Goal: Information Seeking & Learning: Learn about a topic

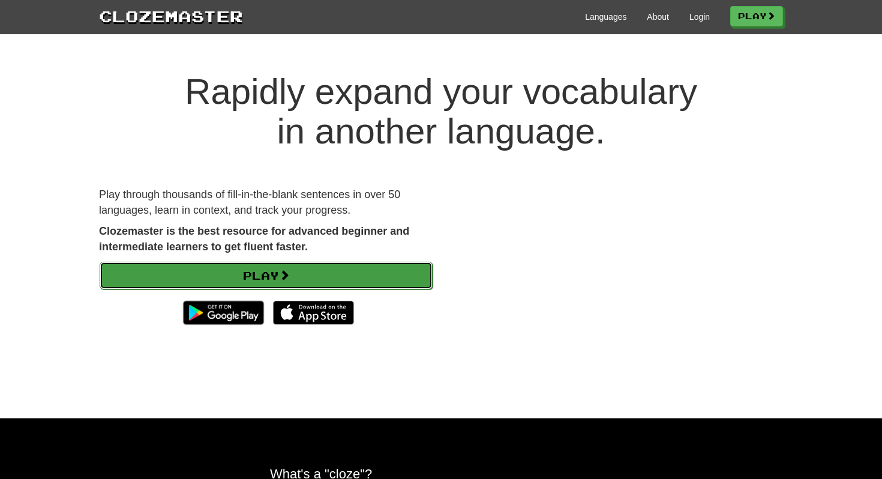
click at [292, 268] on link "Play" at bounding box center [266, 276] width 333 height 28
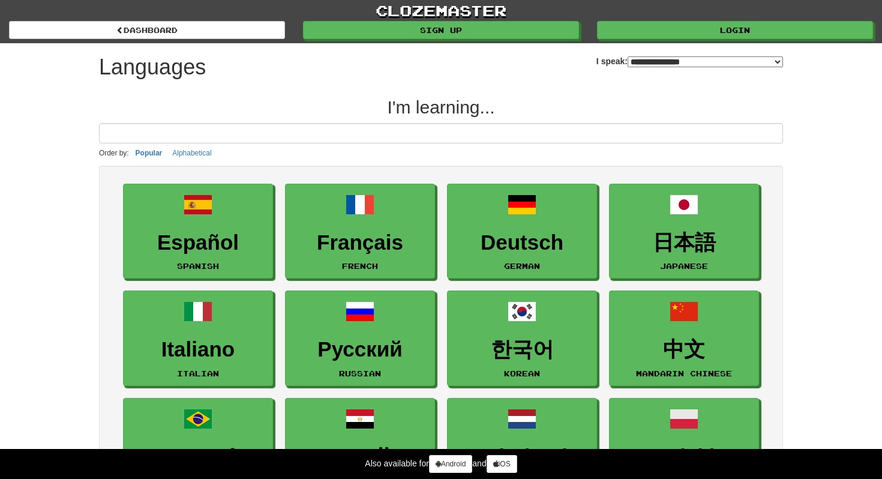
select select "*******"
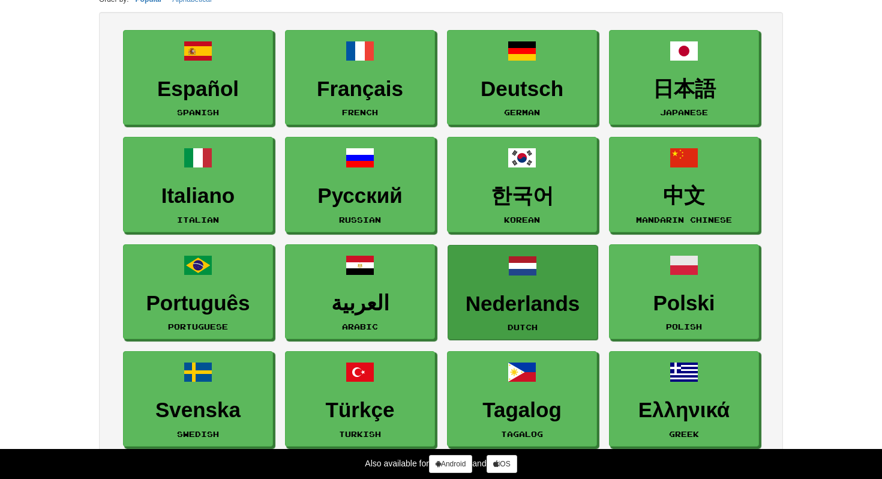
scroll to position [157, 0]
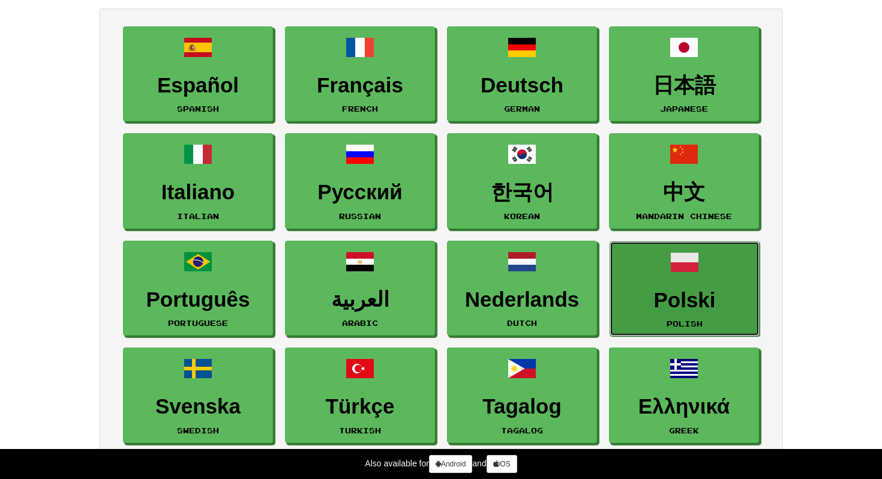
click at [692, 281] on link "Polski Polish" at bounding box center [685, 288] width 150 height 95
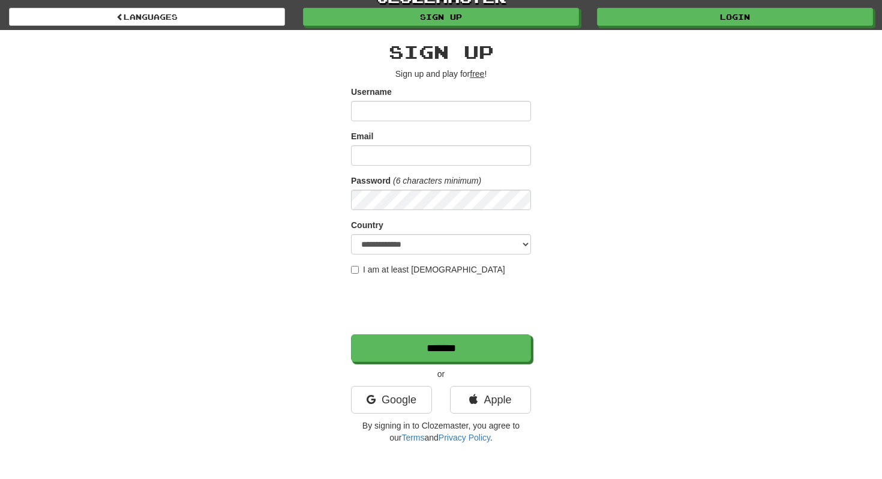
scroll to position [14, 0]
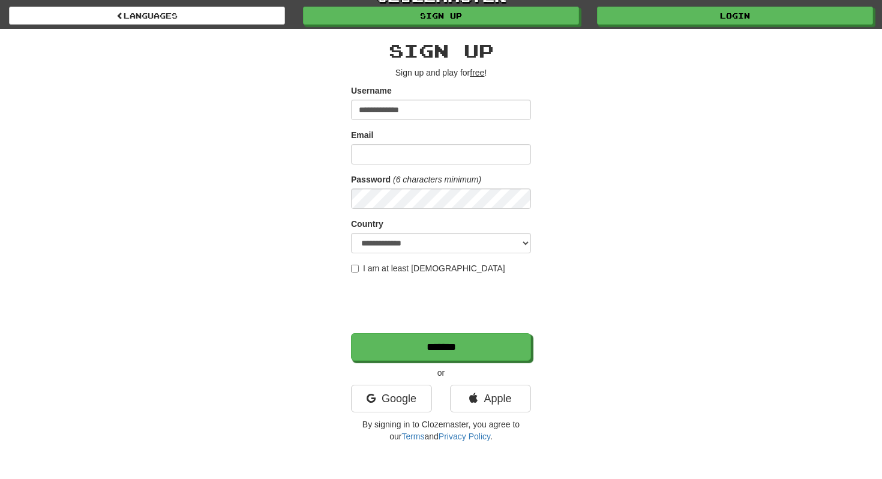
type input "**********"
click at [467, 156] on input "Email" at bounding box center [441, 154] width 180 height 20
type input "**********"
select select "**"
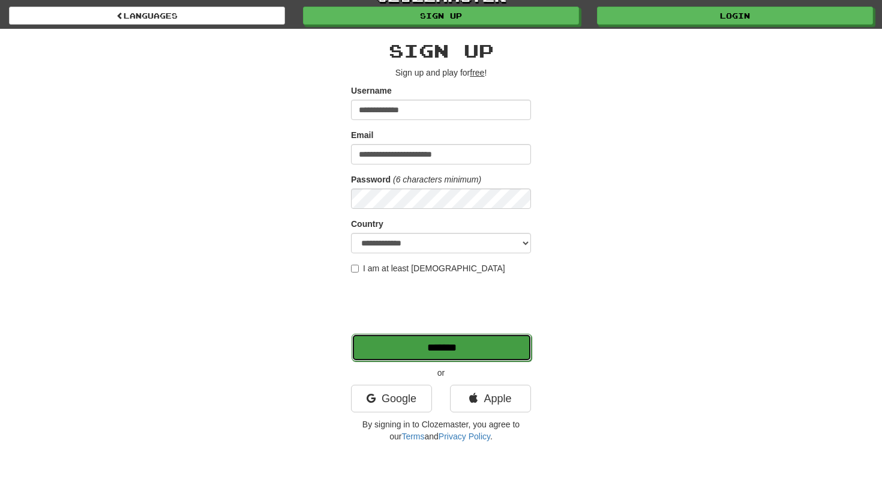
click at [386, 356] on input "*******" at bounding box center [442, 348] width 180 height 28
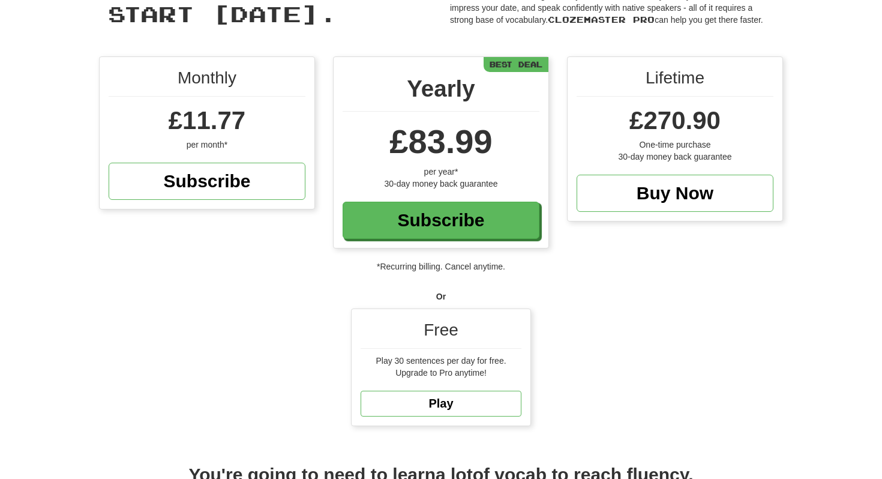
scroll to position [95, 0]
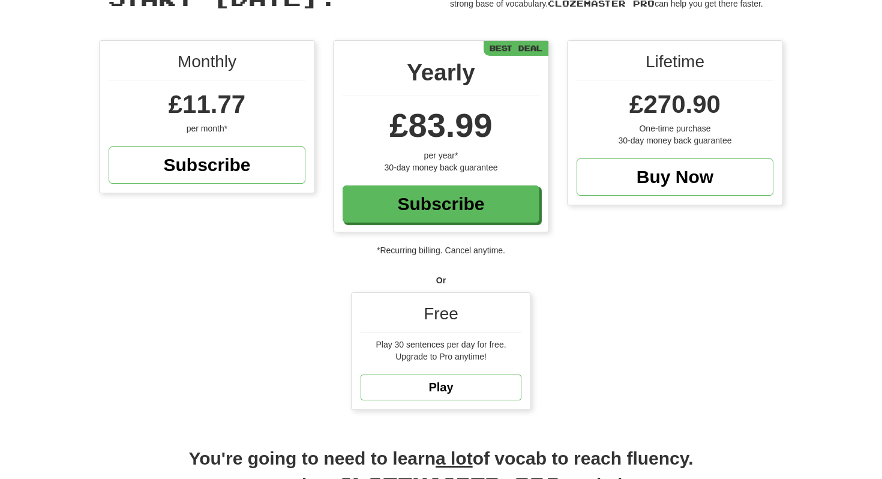
click at [467, 370] on div "Free Play 30 sentences per day for free. Upgrade to Pro anytime! Play" at bounding box center [441, 351] width 179 height 116
click at [466, 386] on link "Play" at bounding box center [441, 387] width 161 height 26
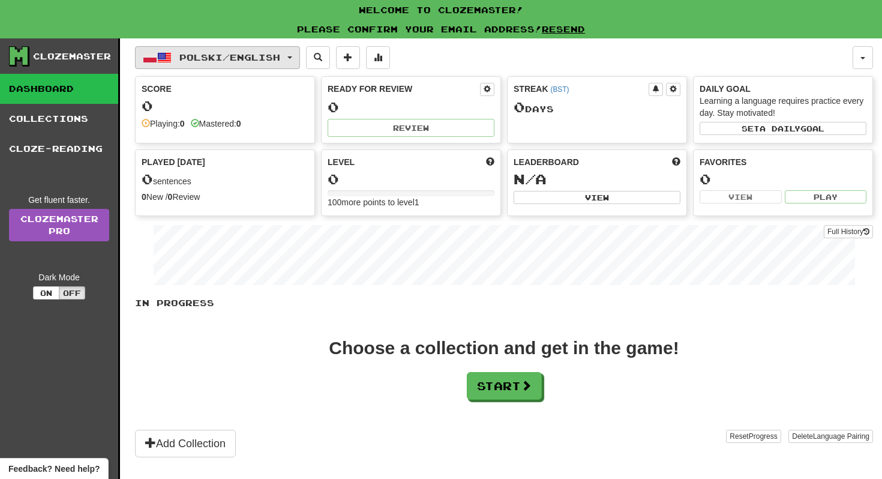
click at [280, 58] on span "Polski / English" at bounding box center [229, 57] width 101 height 10
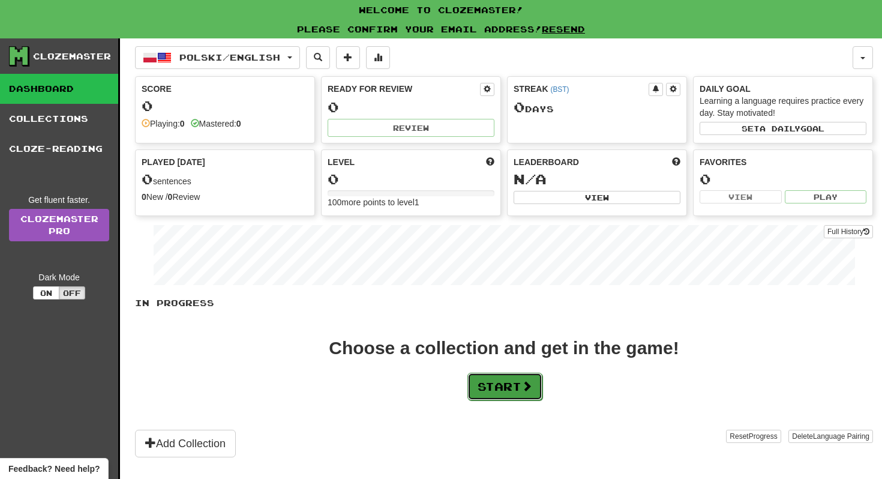
click at [498, 390] on button "Start" at bounding box center [504, 387] width 75 height 28
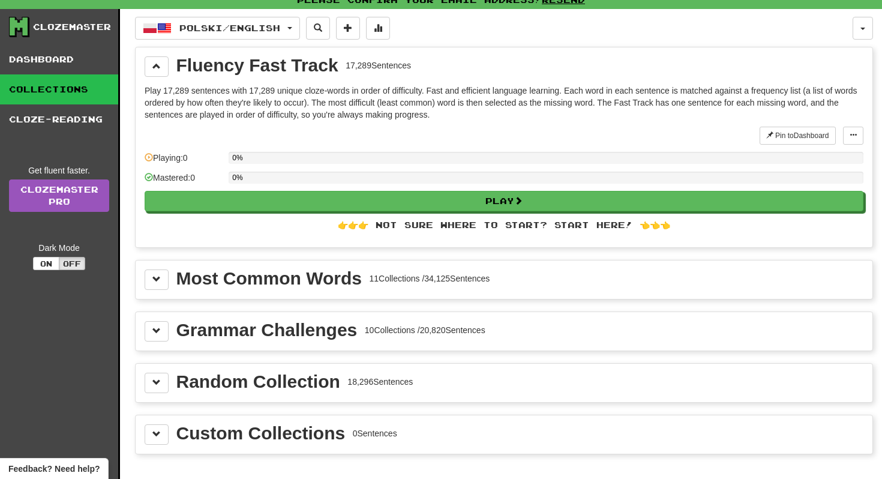
scroll to position [52, 0]
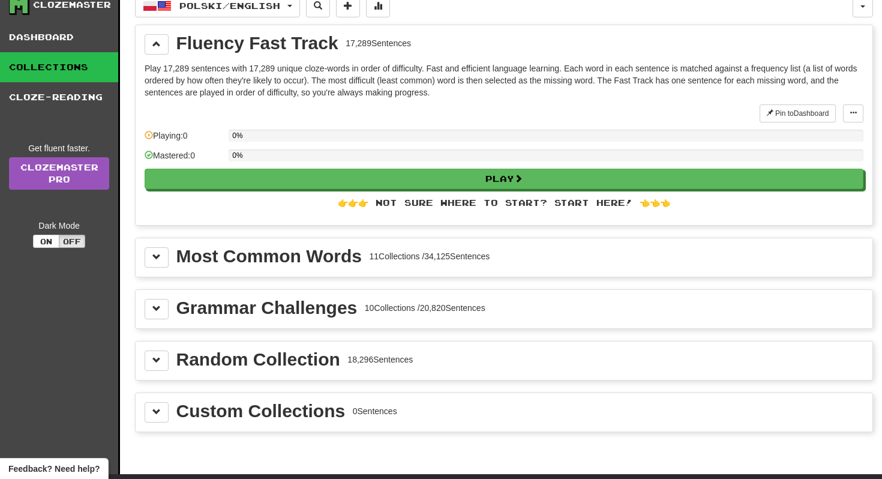
click at [487, 251] on div "11 Collections / 34,125 Sentences" at bounding box center [429, 256] width 121 height 12
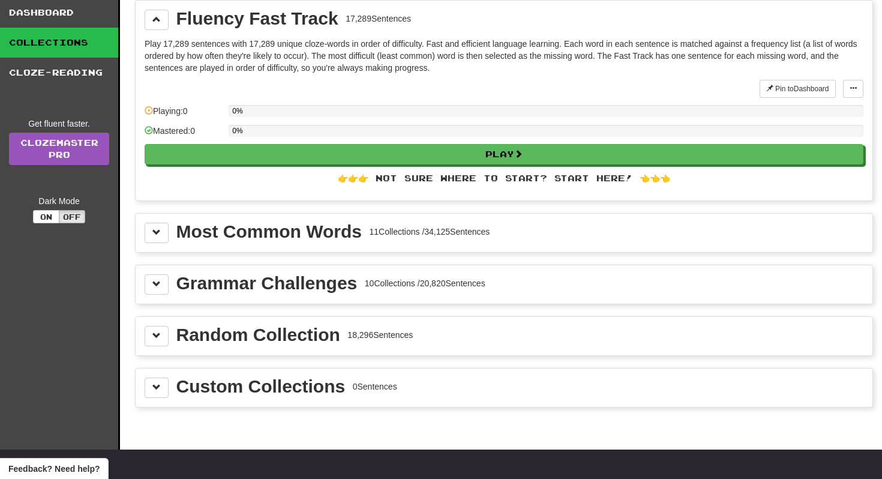
scroll to position [79, 0]
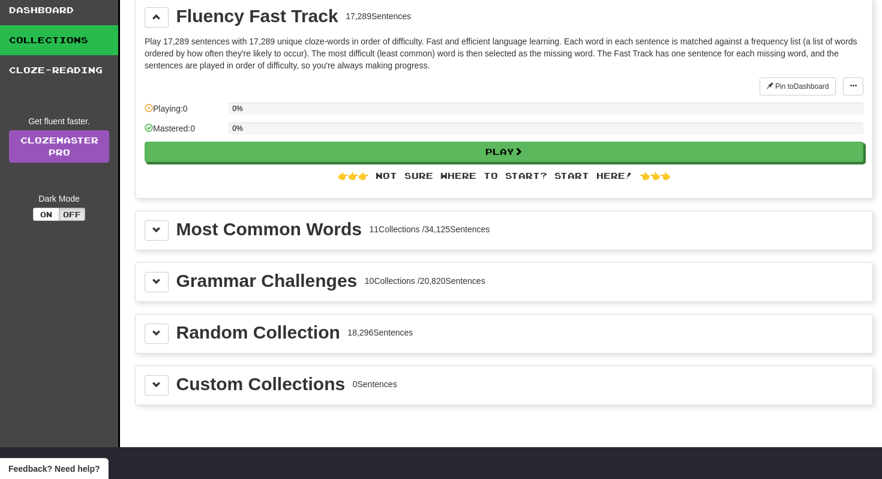
click at [144, 235] on div "Most Common Words 11 Collections / 34,125 Sentences" at bounding box center [504, 230] width 737 height 38
click at [158, 233] on span at bounding box center [156, 230] width 8 height 8
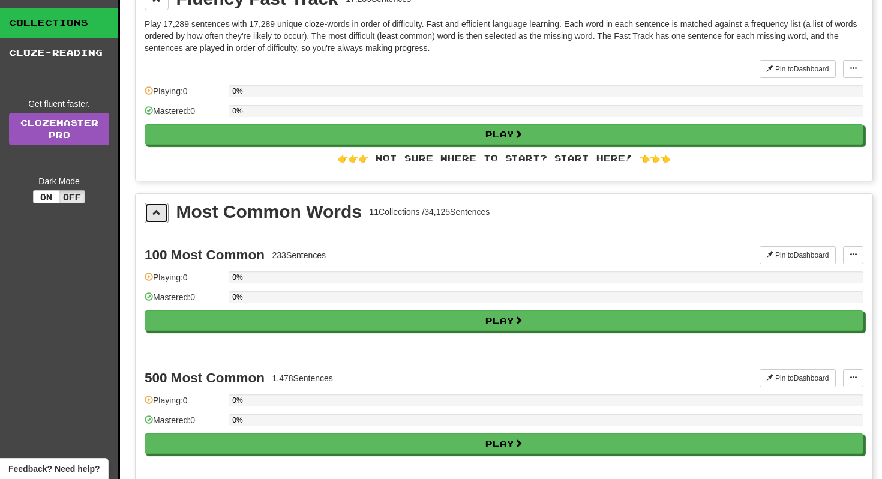
scroll to position [99, 0]
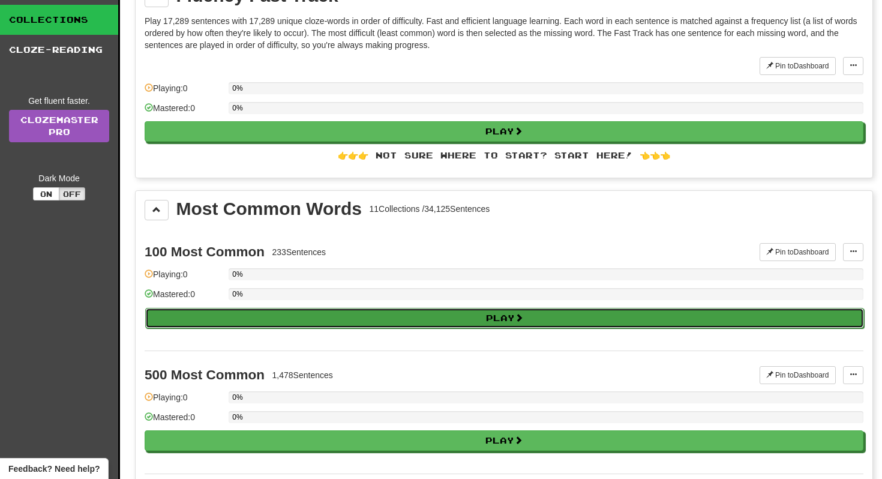
click at [202, 325] on button "Play" at bounding box center [504, 318] width 719 height 20
select select "**"
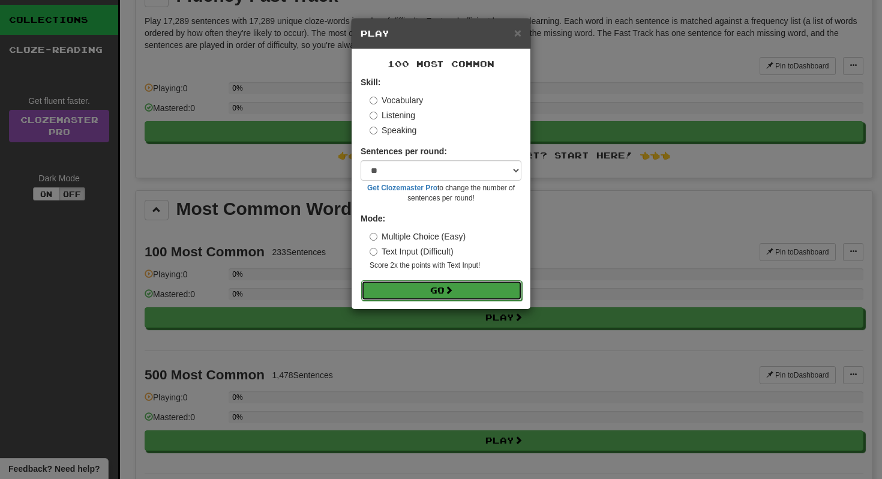
click at [434, 292] on button "Go" at bounding box center [441, 290] width 161 height 20
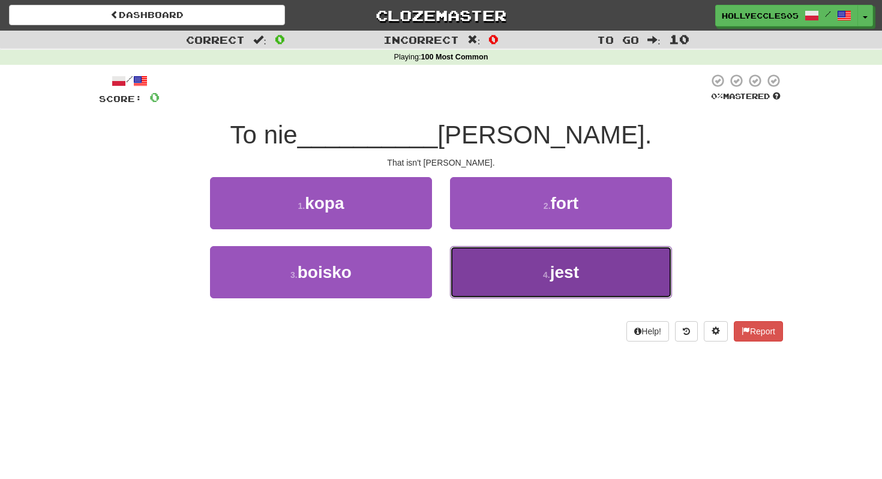
click at [507, 284] on button "4 . jest" at bounding box center [561, 272] width 222 height 52
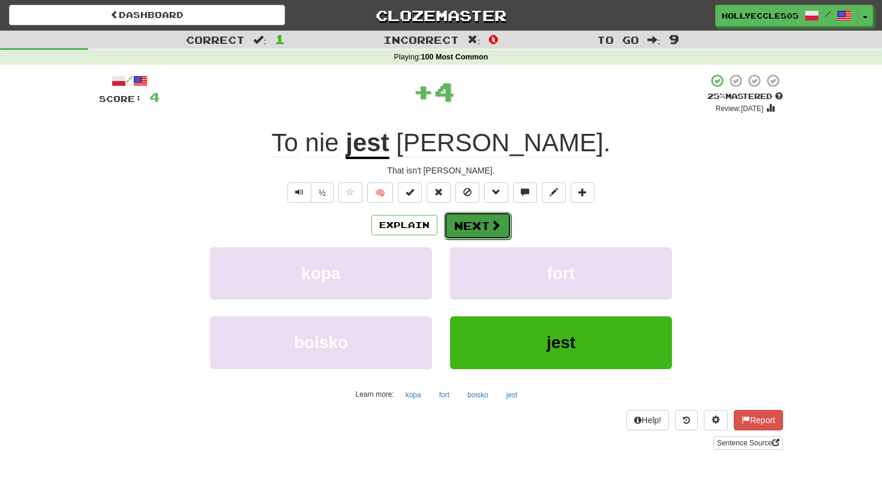
click at [458, 218] on button "Next" at bounding box center [477, 226] width 67 height 28
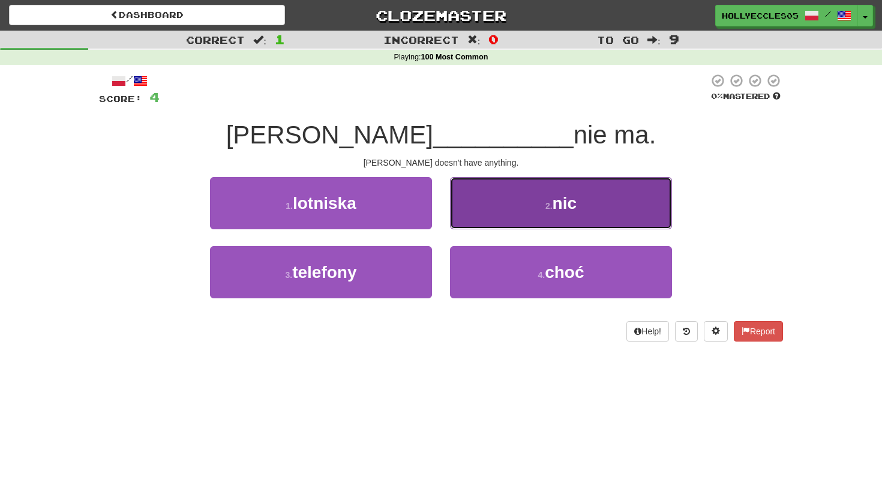
click at [548, 196] on button "2 . nic" at bounding box center [561, 203] width 222 height 52
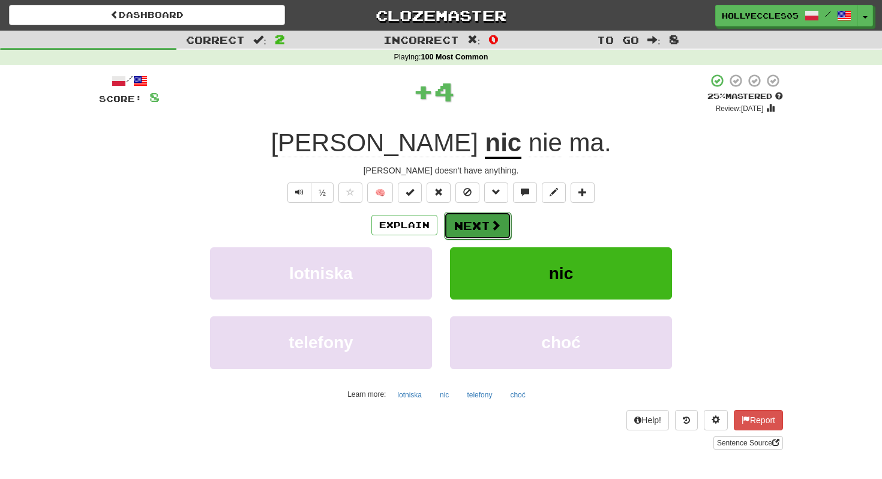
click at [495, 217] on button "Next" at bounding box center [477, 226] width 67 height 28
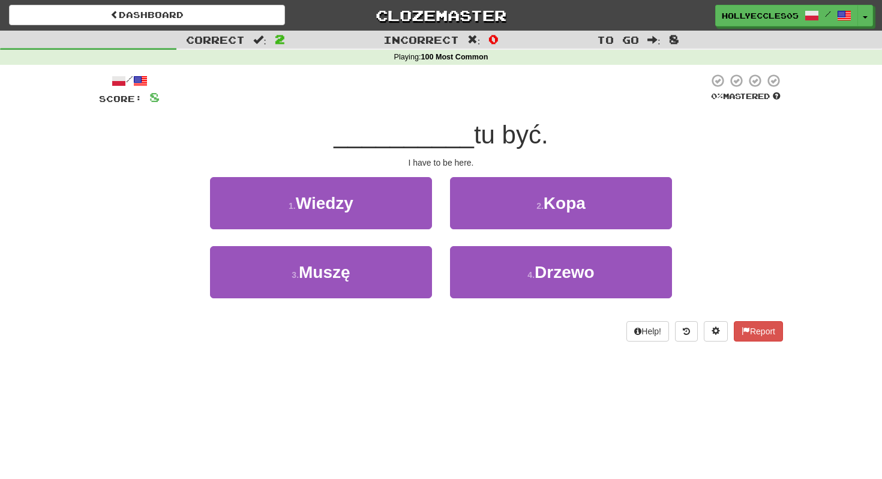
click at [365, 300] on div "3 . Muszę" at bounding box center [321, 280] width 240 height 69
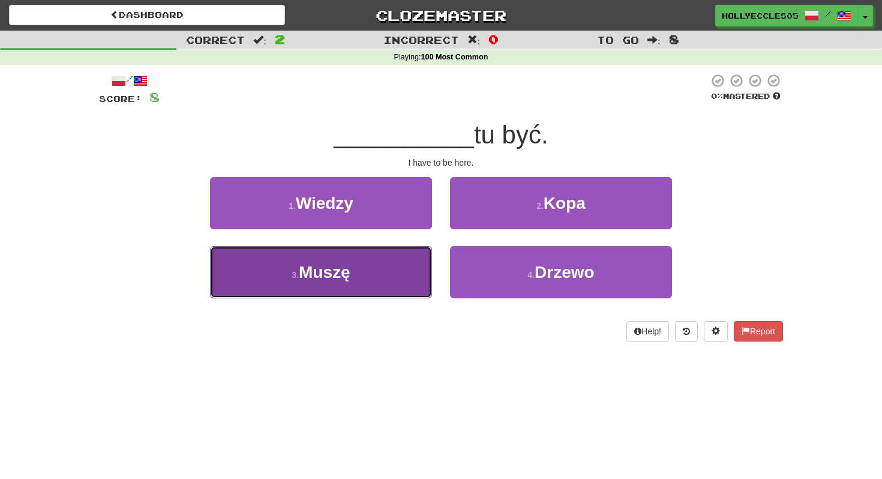
click at [364, 275] on button "3 . Muszę" at bounding box center [321, 272] width 222 height 52
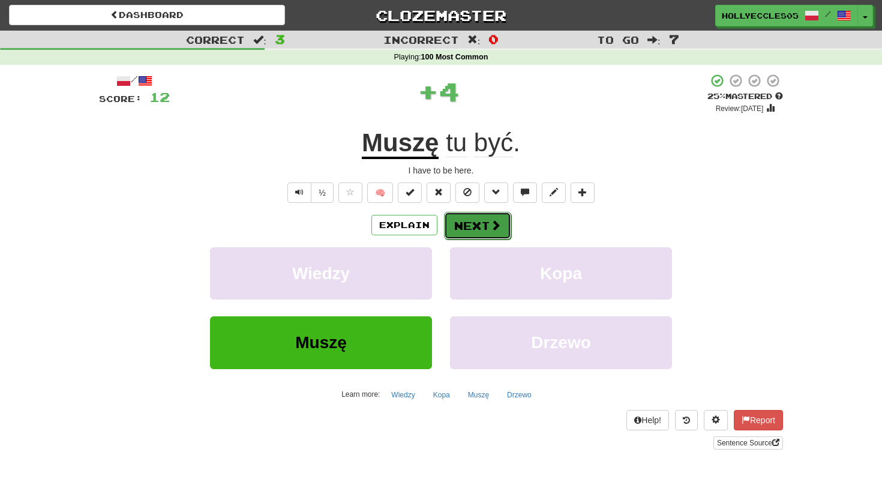
click at [495, 228] on span at bounding box center [495, 225] width 11 height 11
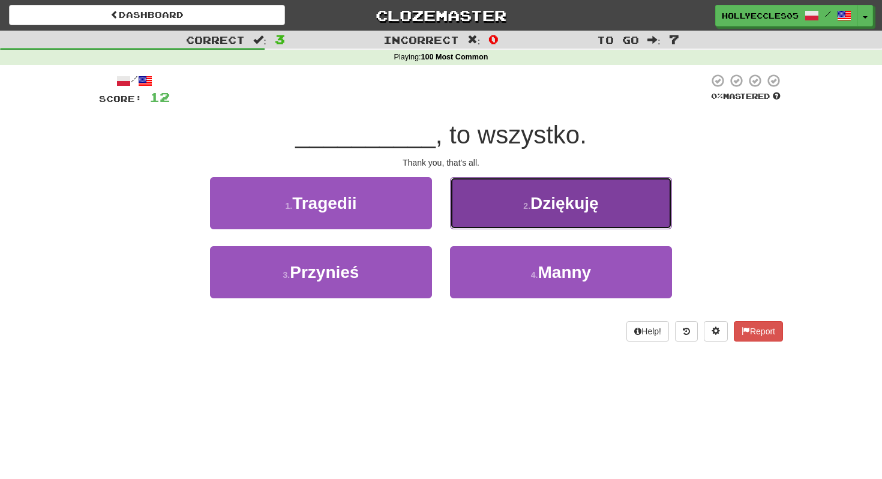
click at [514, 197] on button "2 . Dziękuję" at bounding box center [561, 203] width 222 height 52
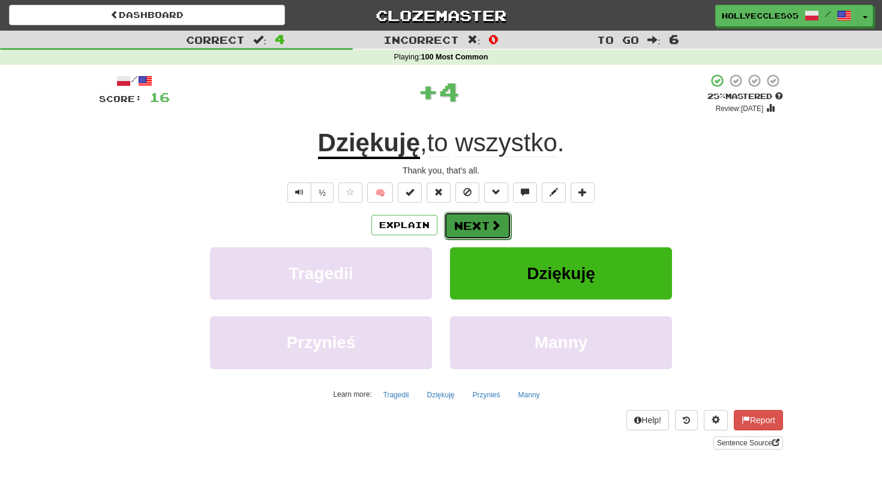
click at [465, 231] on button "Next" at bounding box center [477, 226] width 67 height 28
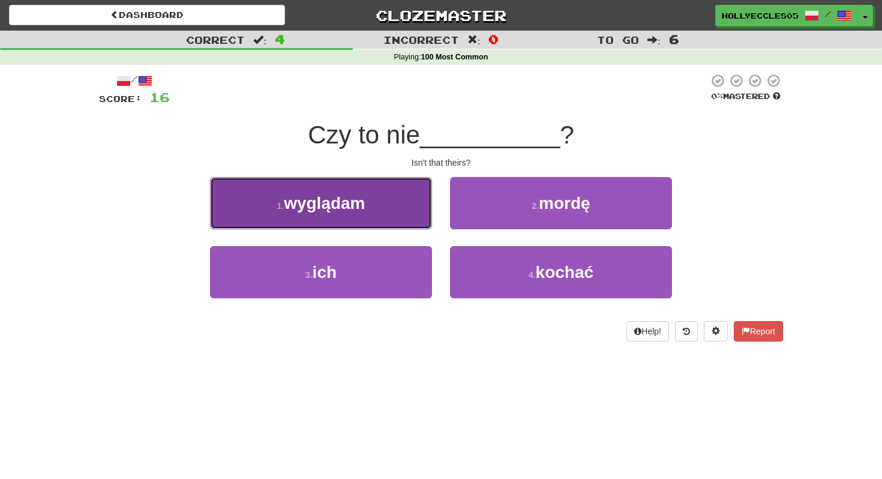
click at [379, 217] on button "1 . wyglądam" at bounding box center [321, 203] width 222 height 52
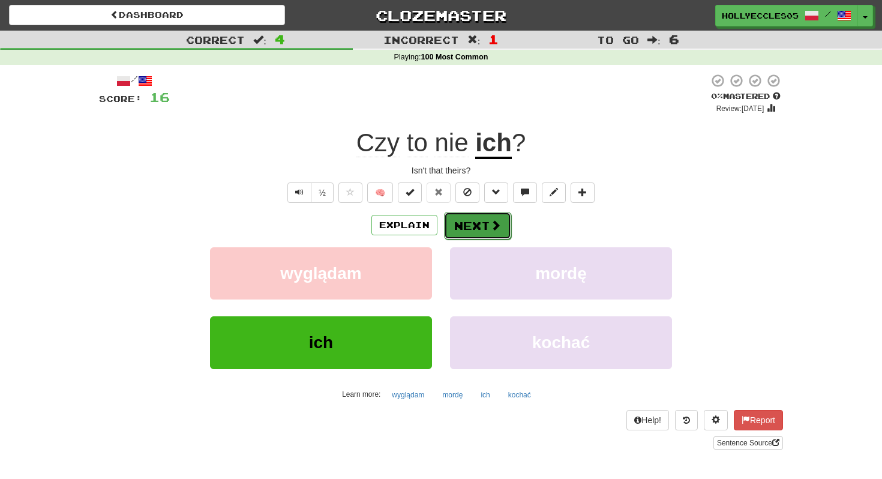
click at [464, 229] on button "Next" at bounding box center [477, 226] width 67 height 28
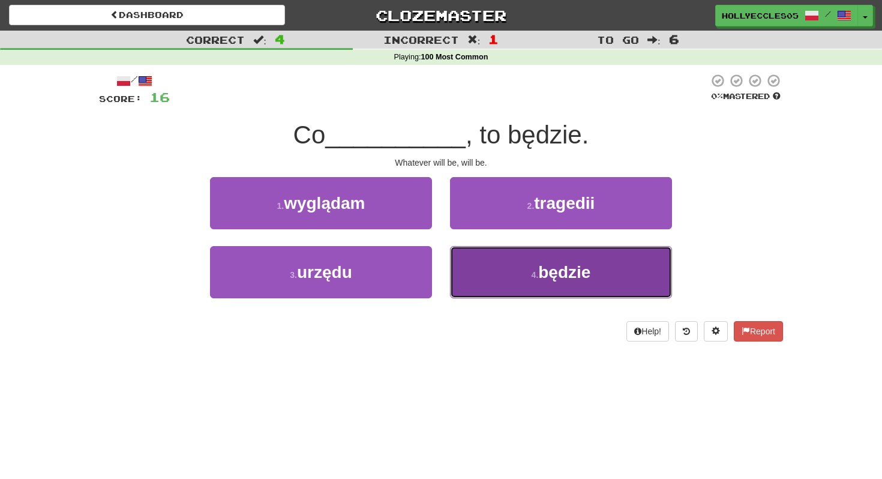
click at [519, 289] on button "4 . będzie" at bounding box center [561, 272] width 222 height 52
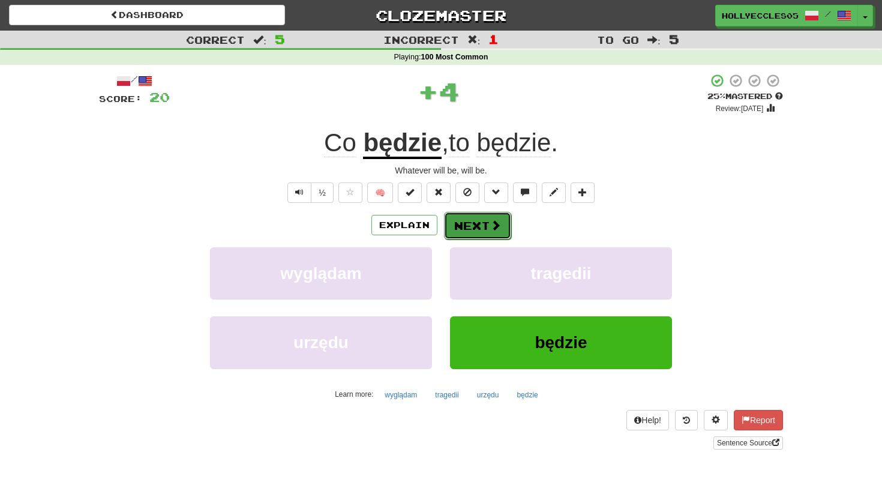
click at [504, 229] on button "Next" at bounding box center [477, 226] width 67 height 28
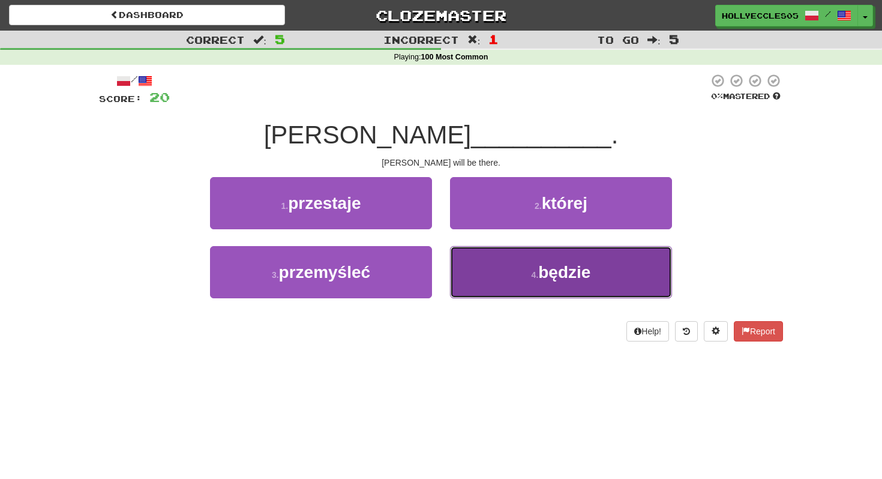
click at [589, 293] on button "4 . będzie" at bounding box center [561, 272] width 222 height 52
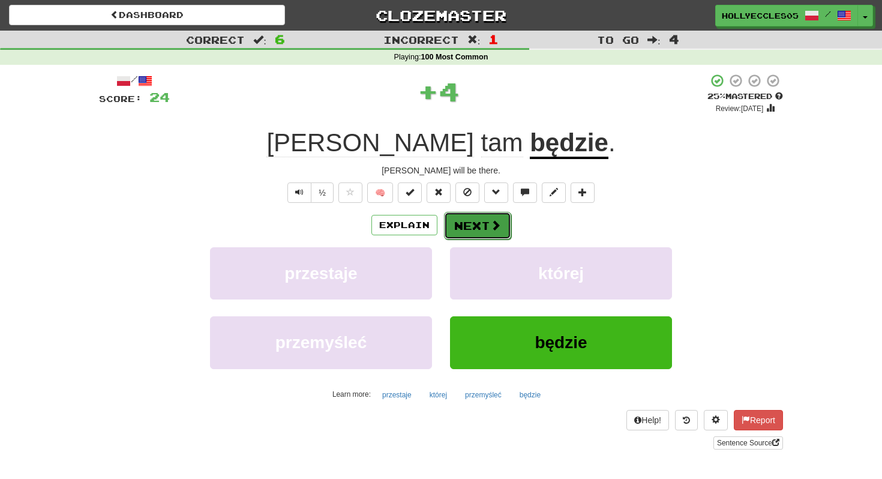
click at [493, 220] on span at bounding box center [495, 225] width 11 height 11
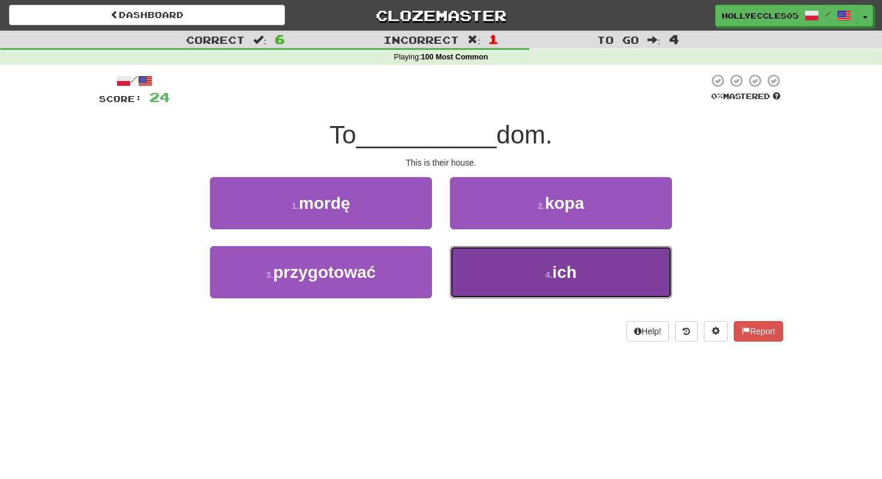
click at [527, 291] on button "4 . ich" at bounding box center [561, 272] width 222 height 52
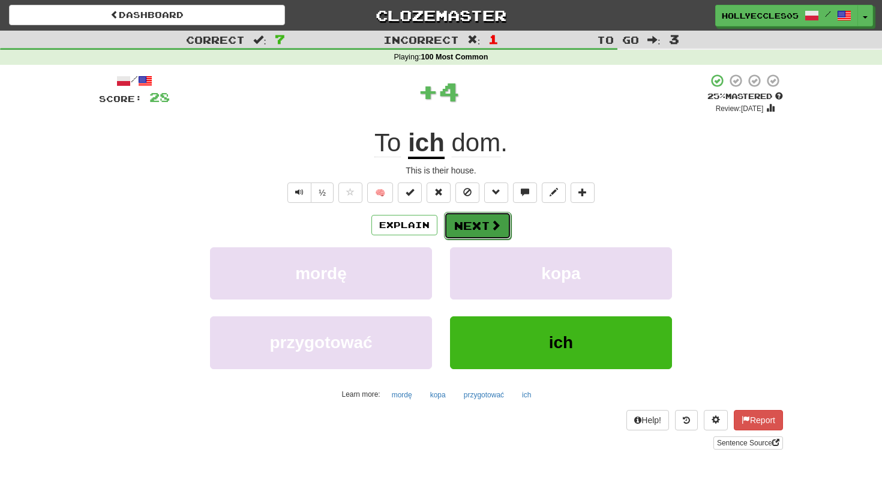
click at [476, 213] on button "Next" at bounding box center [477, 226] width 67 height 28
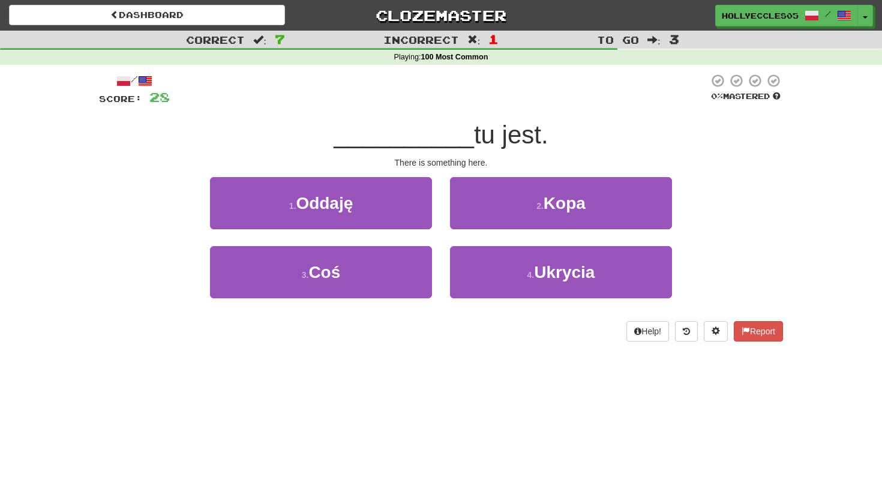
click at [337, 322] on div "Help! Report" at bounding box center [441, 331] width 684 height 20
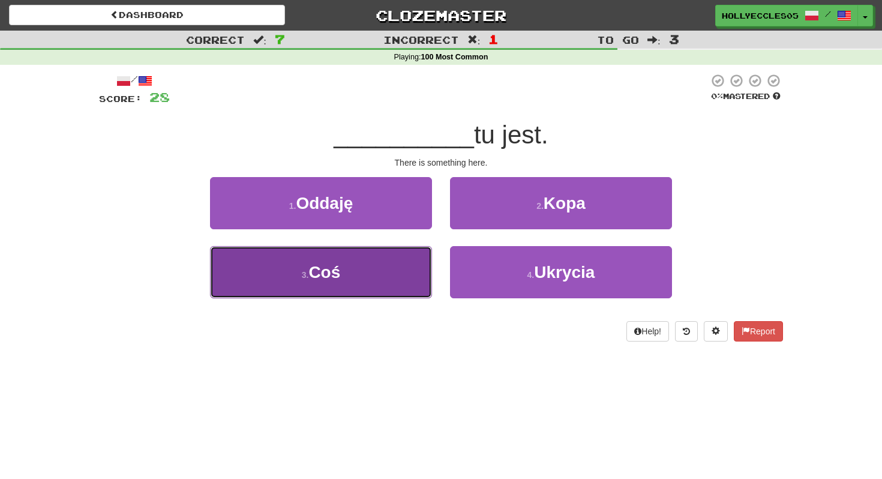
click at [337, 279] on span "Coś" at bounding box center [324, 272] width 32 height 19
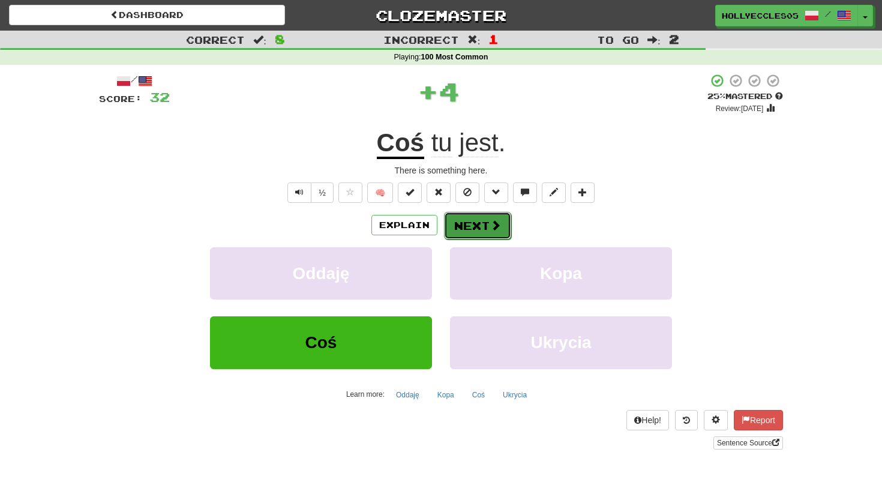
click at [482, 226] on button "Next" at bounding box center [477, 226] width 67 height 28
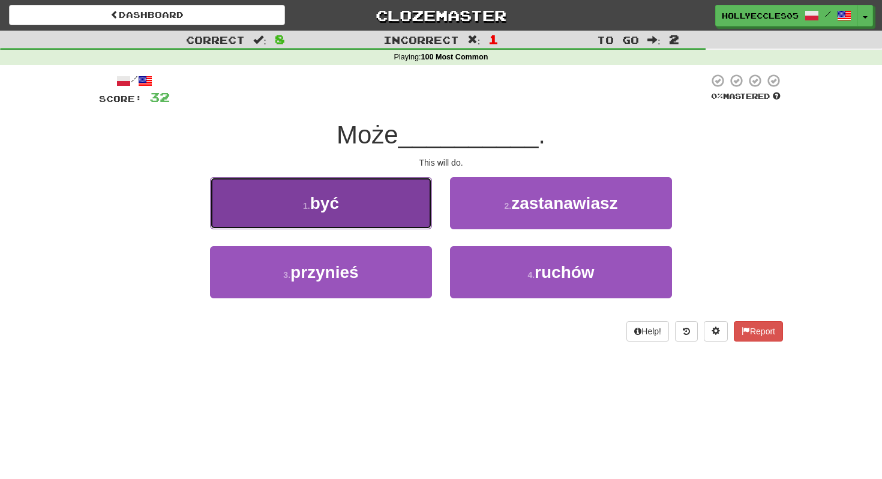
click at [380, 196] on button "1 . być" at bounding box center [321, 203] width 222 height 52
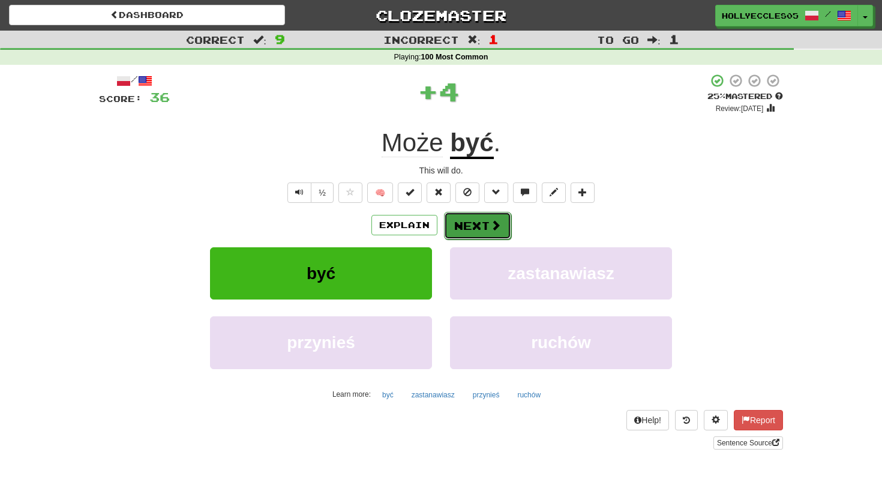
click at [479, 218] on button "Next" at bounding box center [477, 226] width 67 height 28
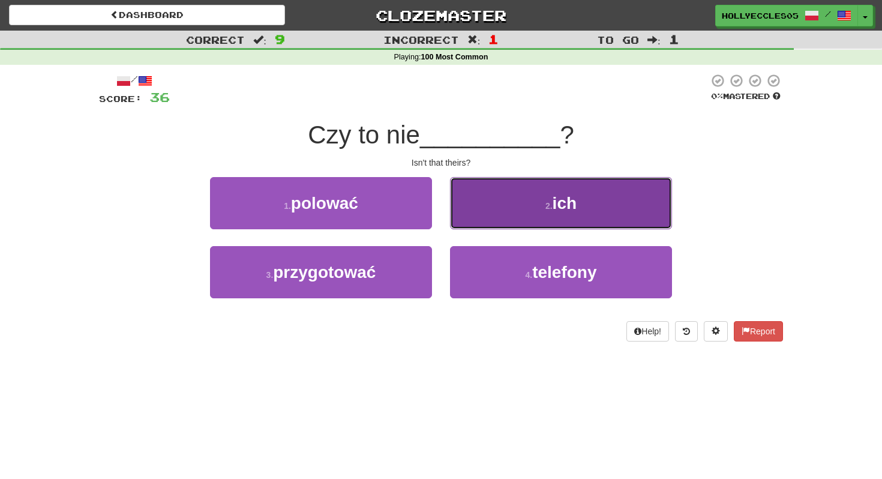
click at [530, 198] on button "2 . ich" at bounding box center [561, 203] width 222 height 52
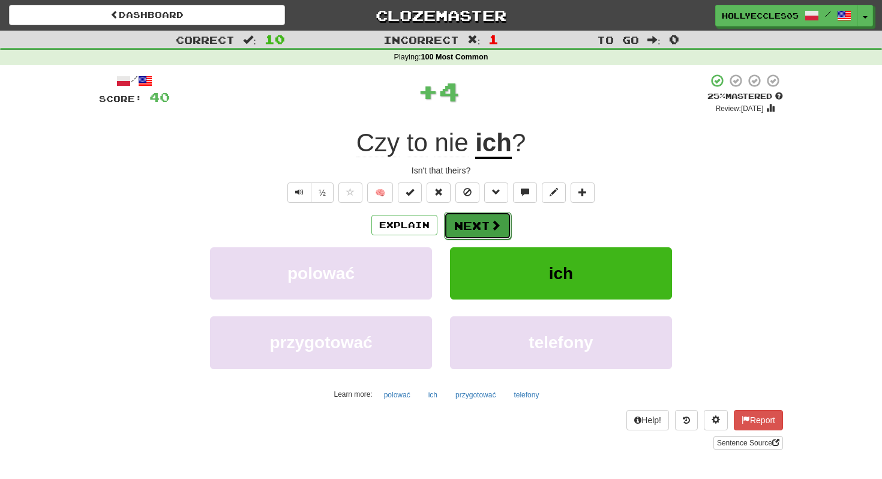
click at [474, 235] on button "Next" at bounding box center [477, 226] width 67 height 28
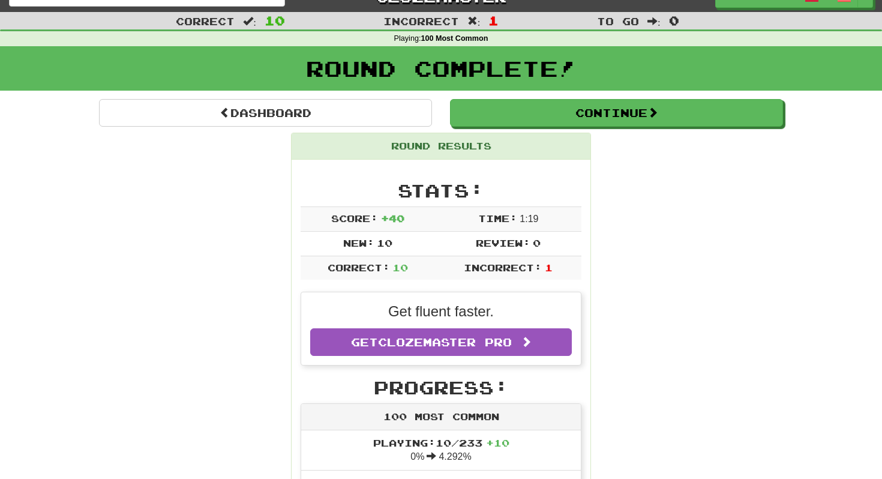
scroll to position [19, 0]
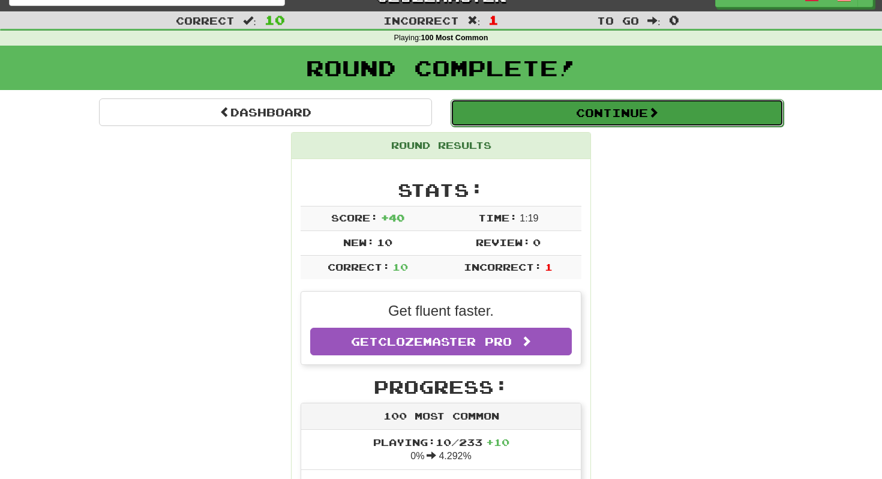
click at [545, 118] on button "Continue" at bounding box center [617, 113] width 333 height 28
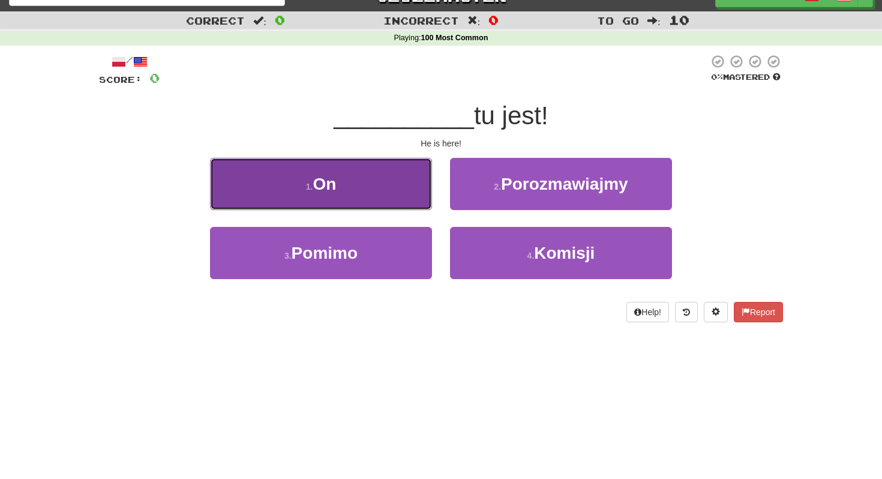
click at [391, 193] on button "1 . On" at bounding box center [321, 184] width 222 height 52
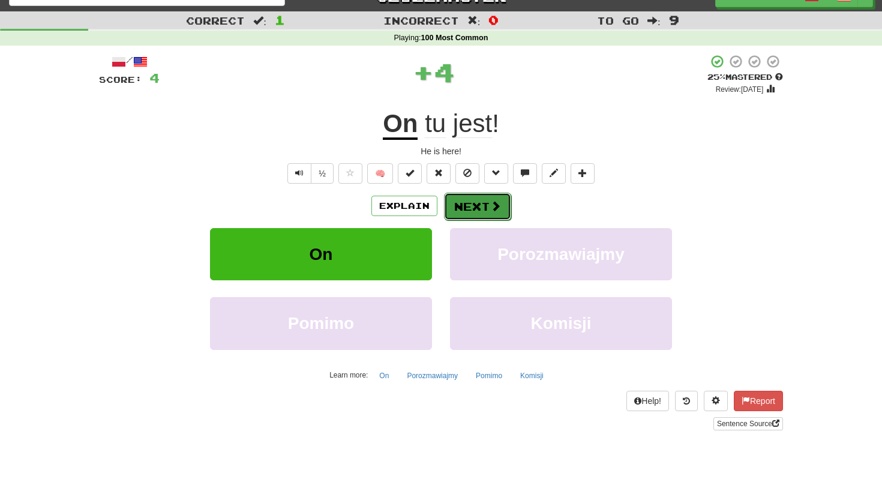
click at [502, 205] on button "Next" at bounding box center [477, 207] width 67 height 28
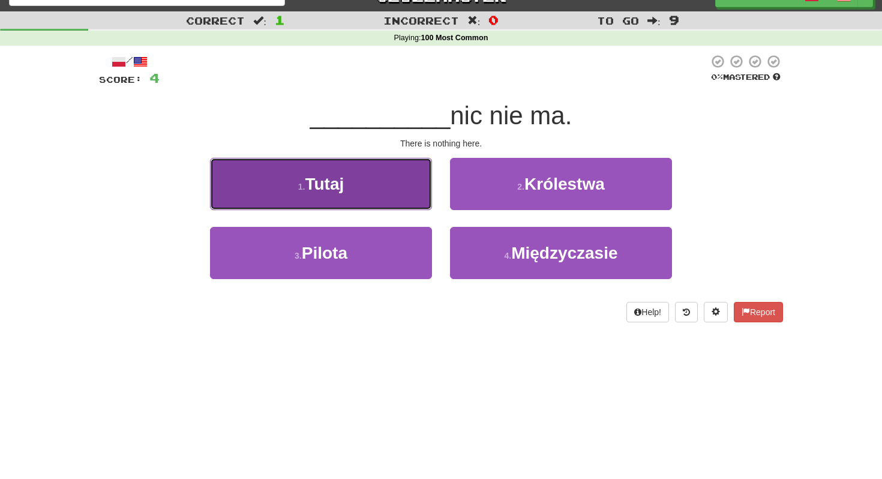
click at [325, 188] on span "Tutaj" at bounding box center [324, 184] width 39 height 19
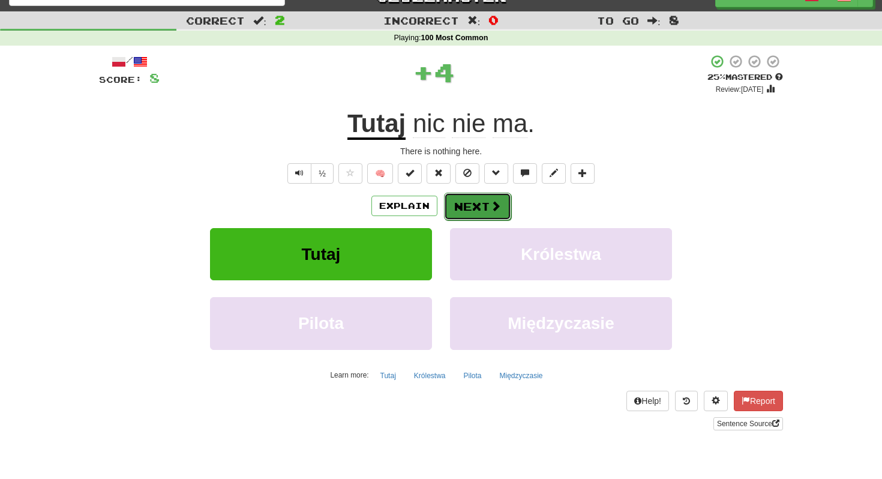
click at [476, 210] on button "Next" at bounding box center [477, 207] width 67 height 28
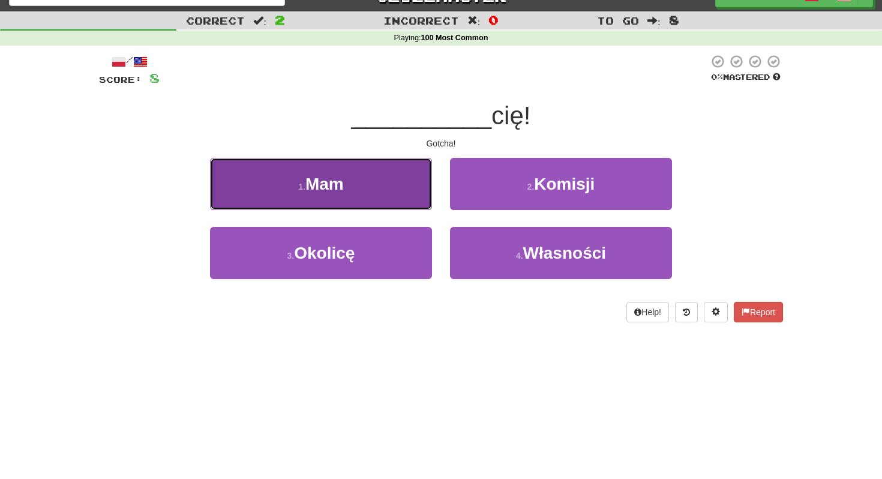
click at [366, 168] on button "1 . Mam" at bounding box center [321, 184] width 222 height 52
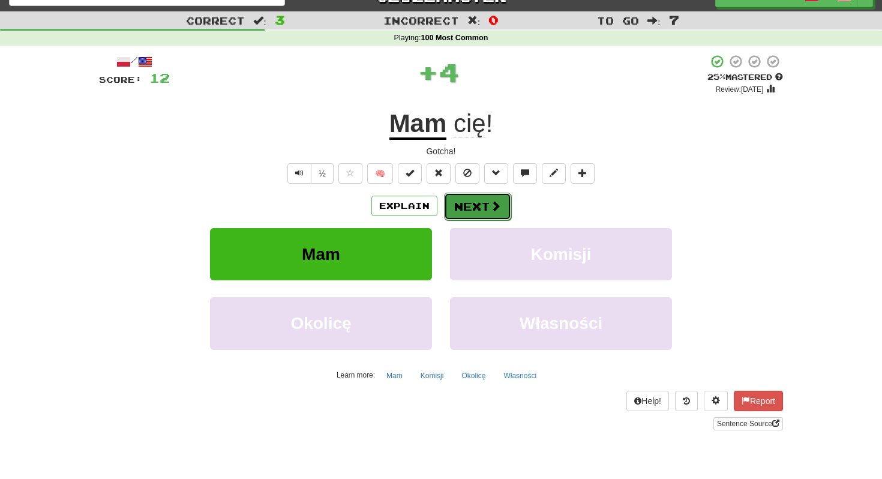
click at [463, 211] on button "Next" at bounding box center [477, 207] width 67 height 28
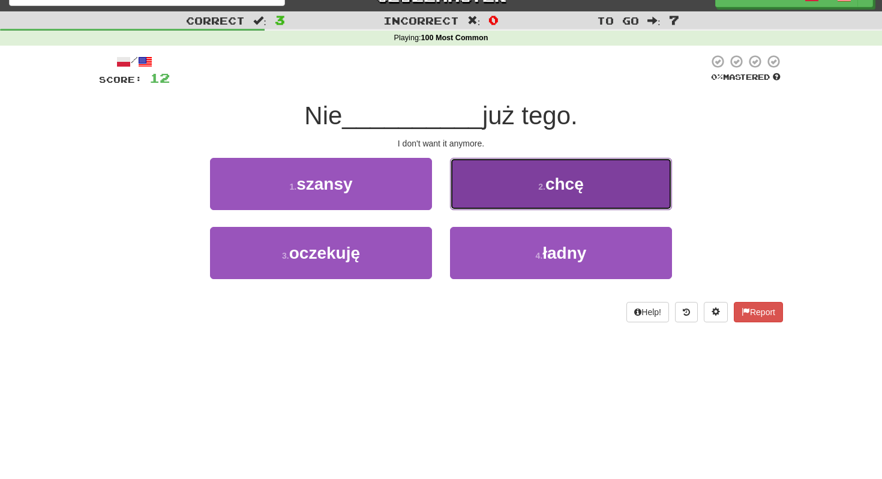
click at [489, 175] on button "2 . chcę" at bounding box center [561, 184] width 222 height 52
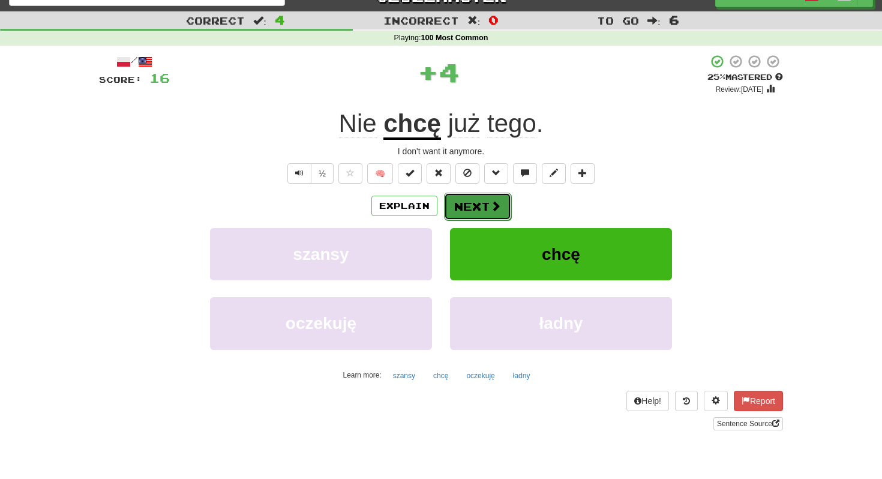
click at [466, 209] on button "Next" at bounding box center [477, 207] width 67 height 28
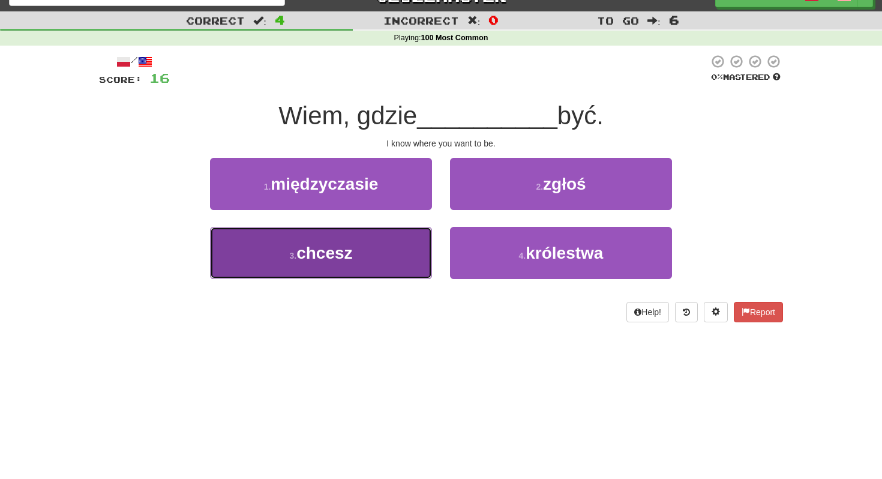
click at [354, 247] on button "3 . chcesz" at bounding box center [321, 253] width 222 height 52
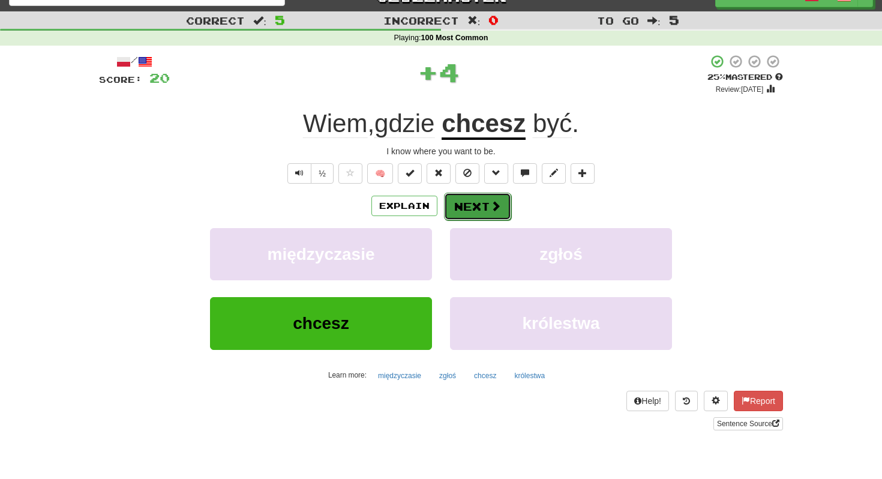
click at [490, 211] on span at bounding box center [495, 205] width 11 height 11
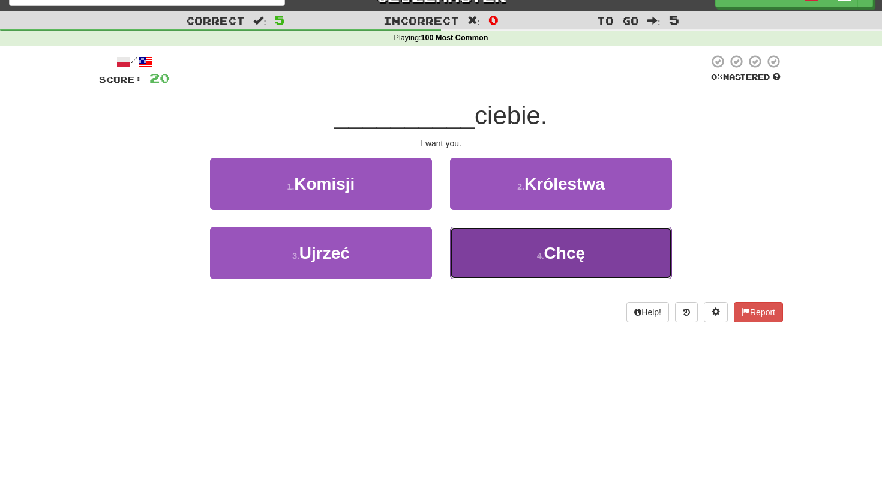
click at [542, 236] on button "4 . Chcę" at bounding box center [561, 253] width 222 height 52
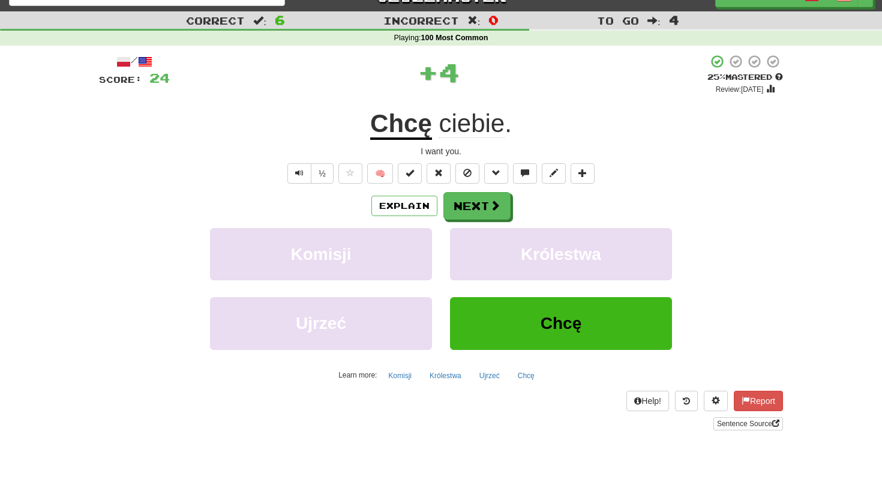
click at [471, 187] on div "/ Score: 24 + 4 25 % Mastered Review: 2025-09-23 Chcę ciebie . I want you. ½ 🧠 …" at bounding box center [441, 242] width 684 height 376
click at [472, 202] on button "Next" at bounding box center [477, 207] width 67 height 28
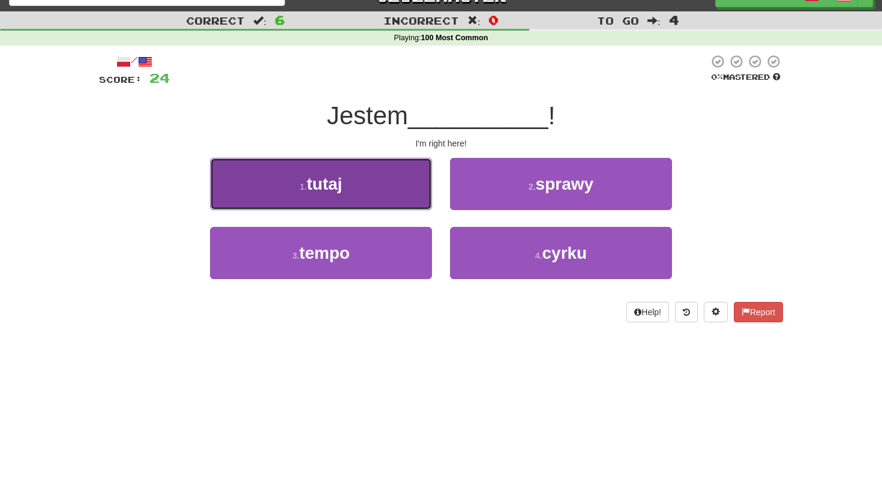
click at [360, 206] on button "1 . tutaj" at bounding box center [321, 184] width 222 height 52
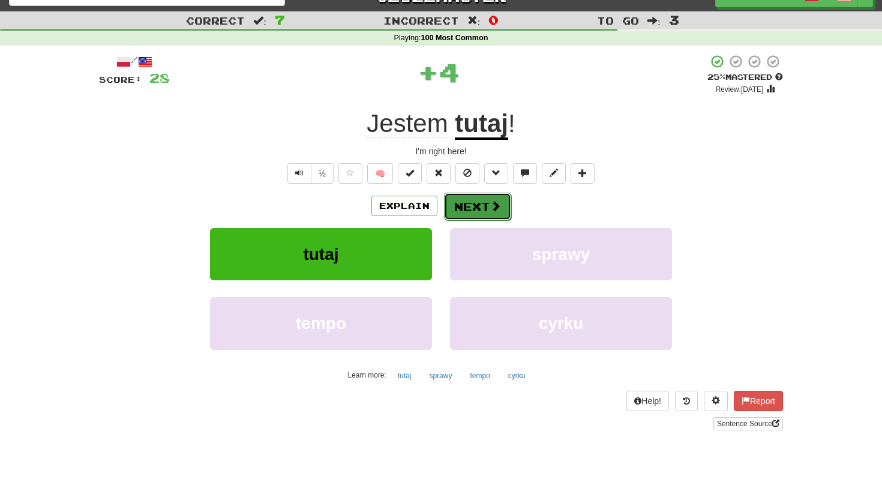
click at [454, 202] on button "Next" at bounding box center [477, 207] width 67 height 28
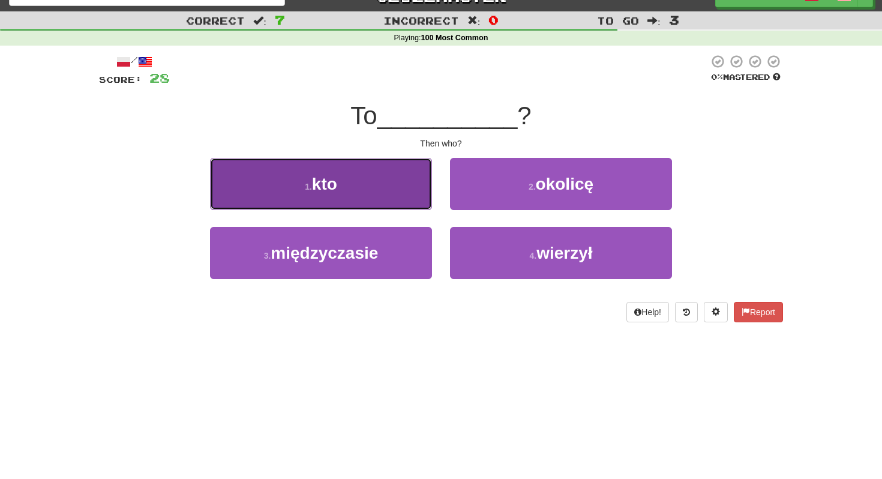
click at [383, 191] on button "1 . kto" at bounding box center [321, 184] width 222 height 52
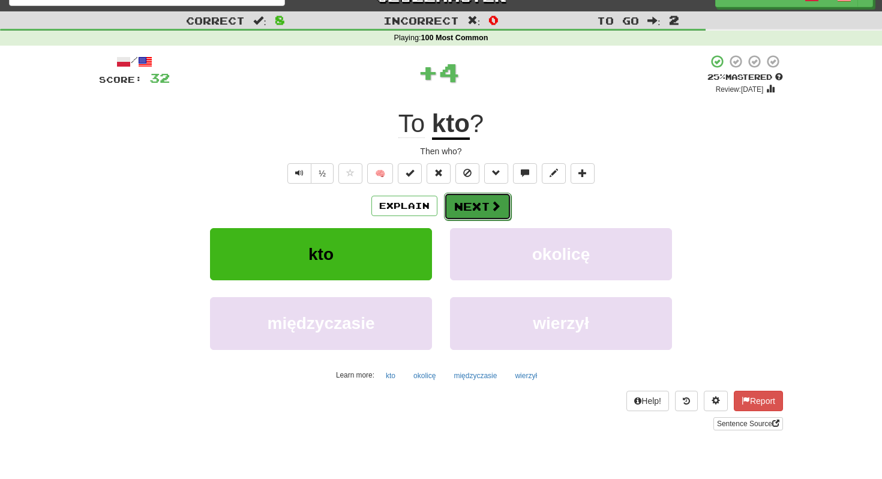
click at [481, 203] on button "Next" at bounding box center [477, 207] width 67 height 28
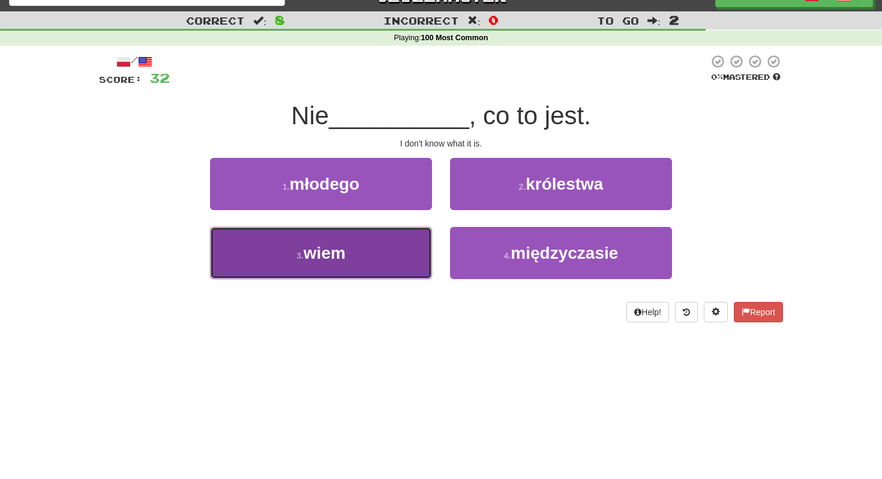
click at [387, 247] on button "3 . wiem" at bounding box center [321, 253] width 222 height 52
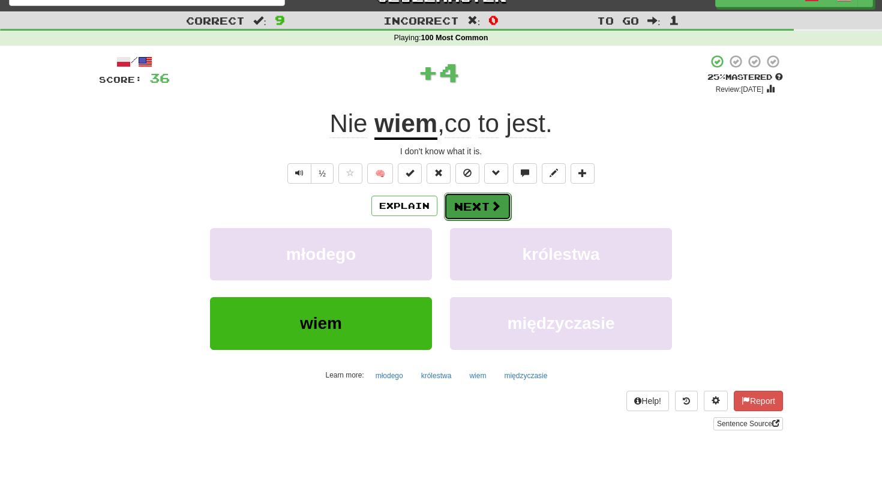
click at [478, 206] on button "Next" at bounding box center [477, 207] width 67 height 28
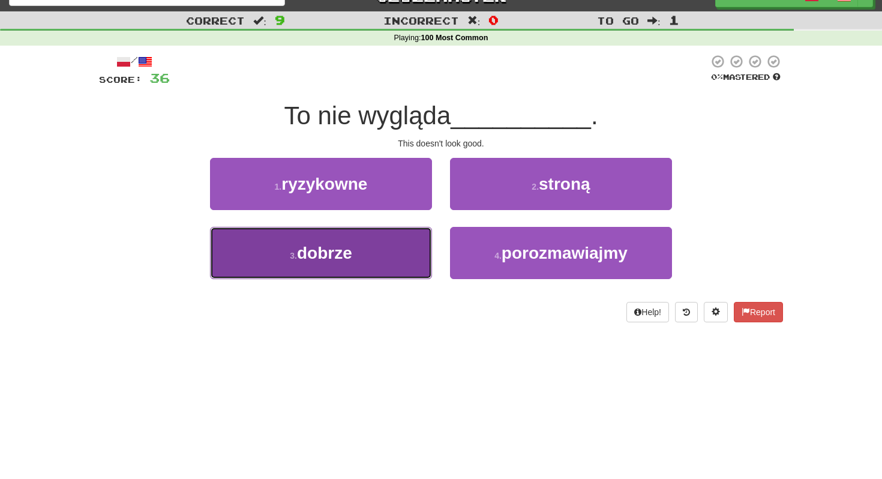
click at [347, 257] on span "dobrze" at bounding box center [324, 253] width 55 height 19
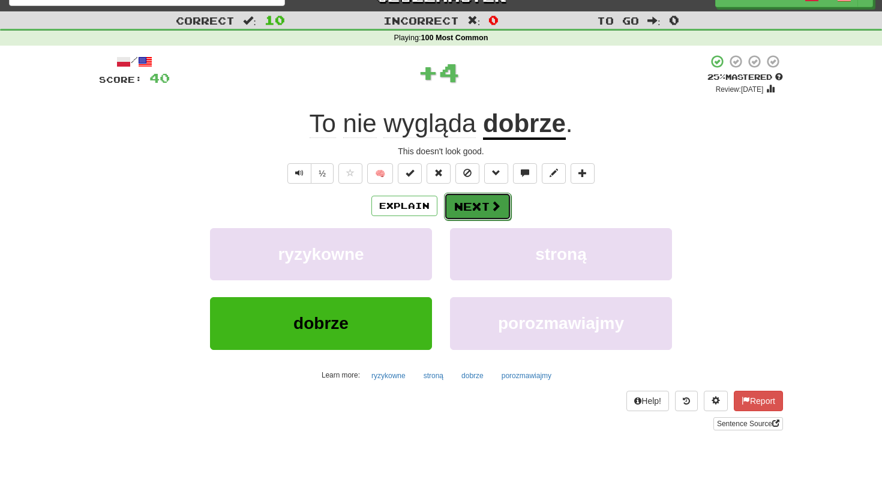
click at [465, 208] on button "Next" at bounding box center [477, 207] width 67 height 28
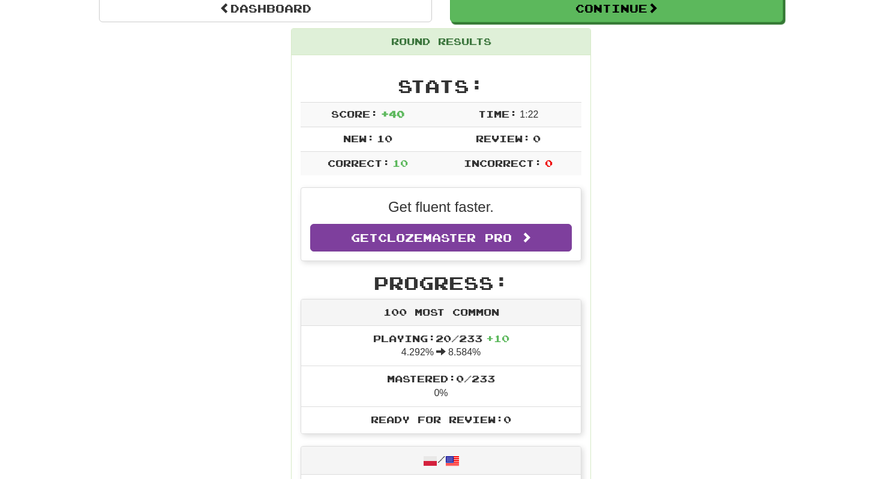
scroll to position [0, 0]
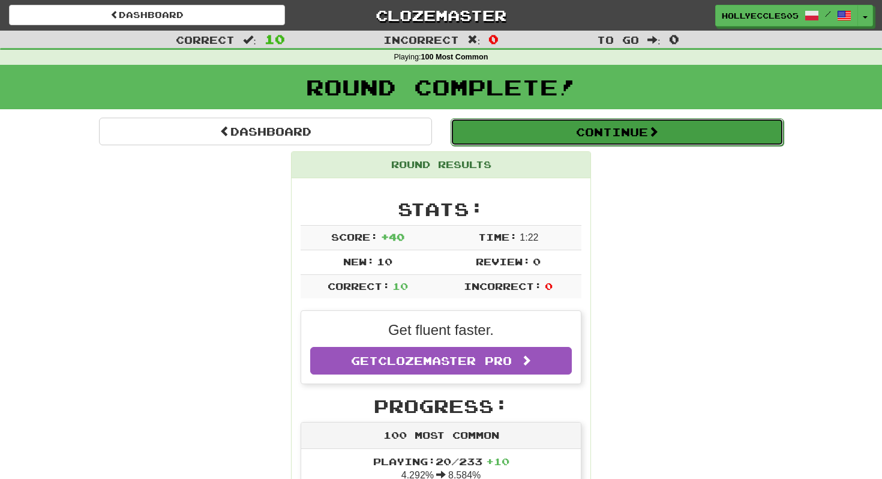
click at [530, 130] on button "Continue" at bounding box center [617, 132] width 333 height 28
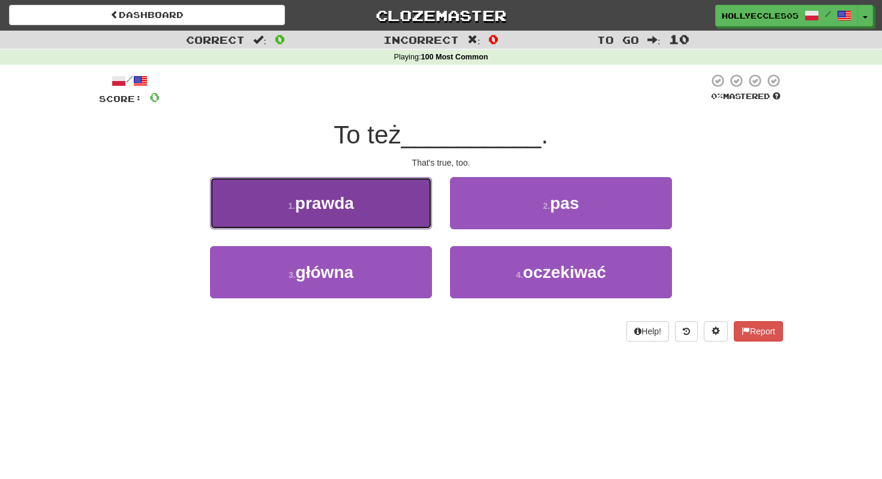
click at [374, 212] on button "1 . prawda" at bounding box center [321, 203] width 222 height 52
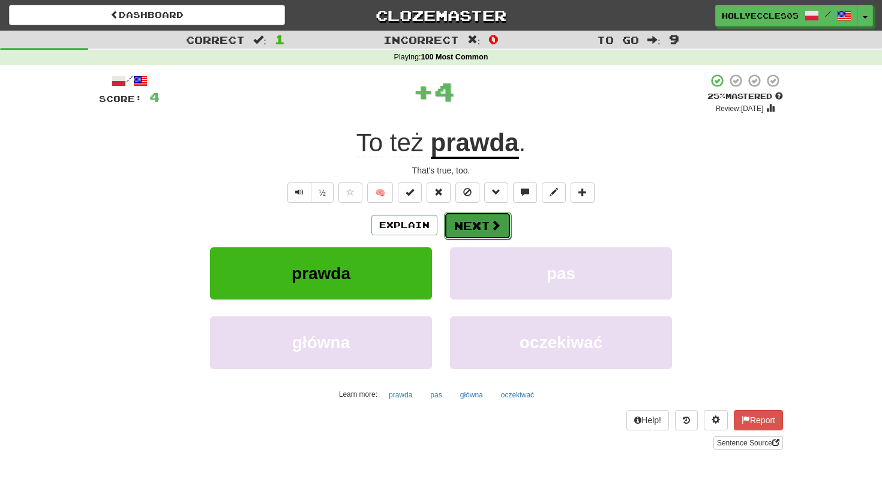
click at [474, 230] on button "Next" at bounding box center [477, 226] width 67 height 28
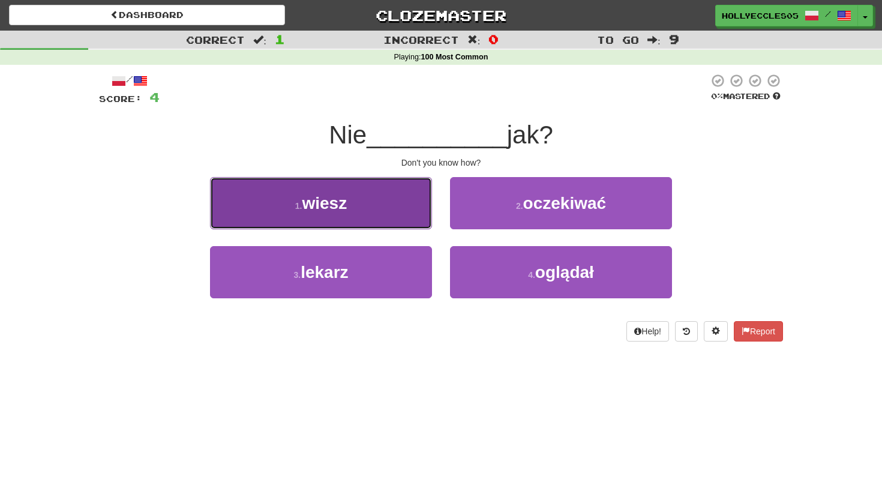
click at [390, 200] on button "1 . wiesz" at bounding box center [321, 203] width 222 height 52
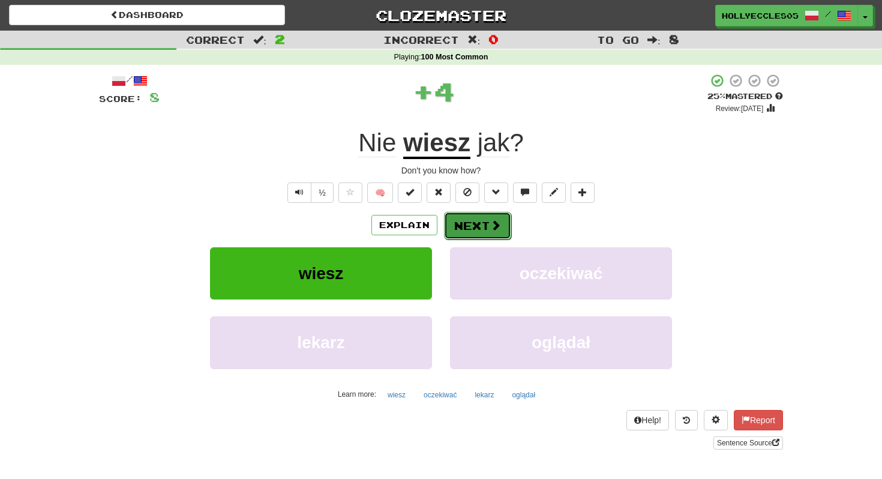
click at [471, 225] on button "Next" at bounding box center [477, 226] width 67 height 28
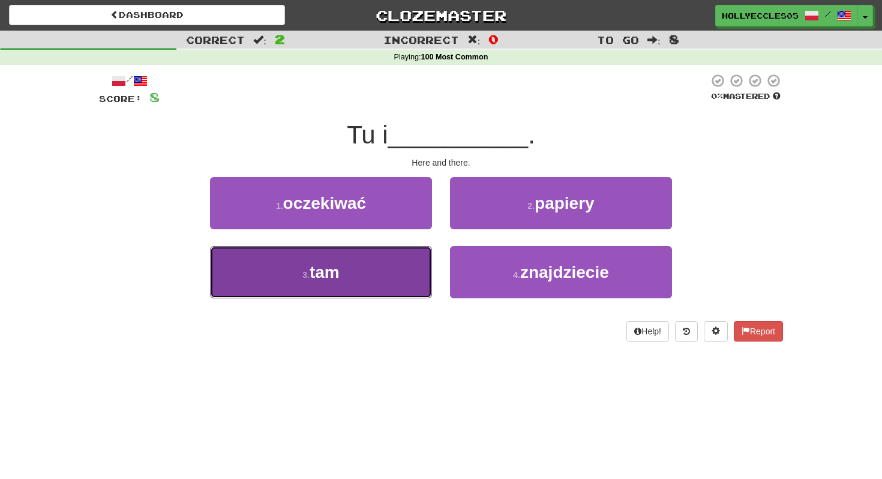
click at [387, 281] on button "3 . tam" at bounding box center [321, 272] width 222 height 52
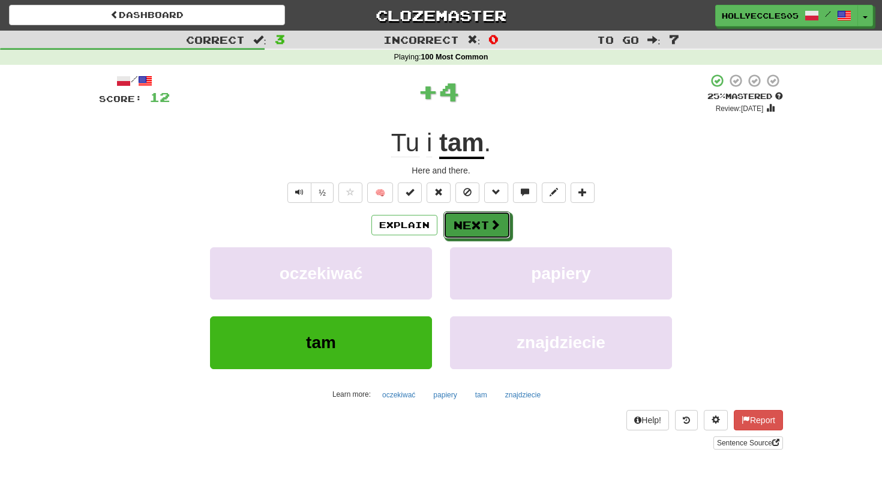
click at [500, 211] on div "Explain Next" at bounding box center [441, 225] width 684 height 28
click at [487, 223] on button "Next" at bounding box center [477, 226] width 67 height 28
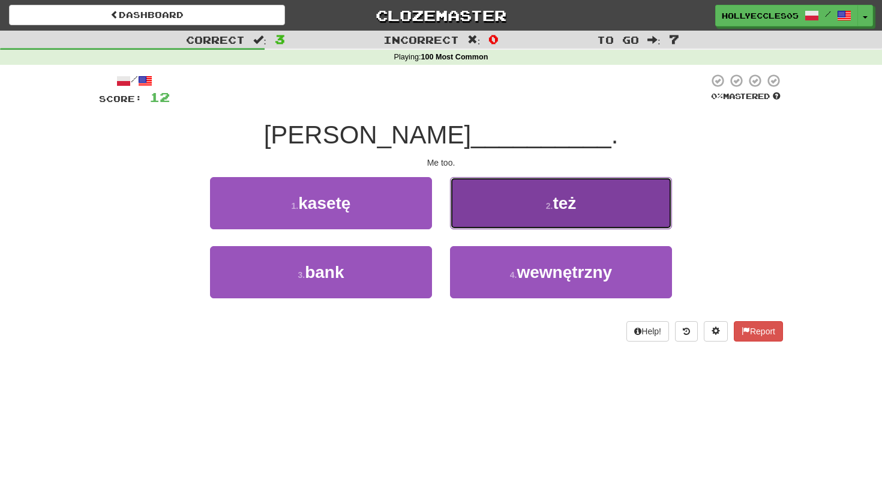
click at [502, 219] on button "2 . też" at bounding box center [561, 203] width 222 height 52
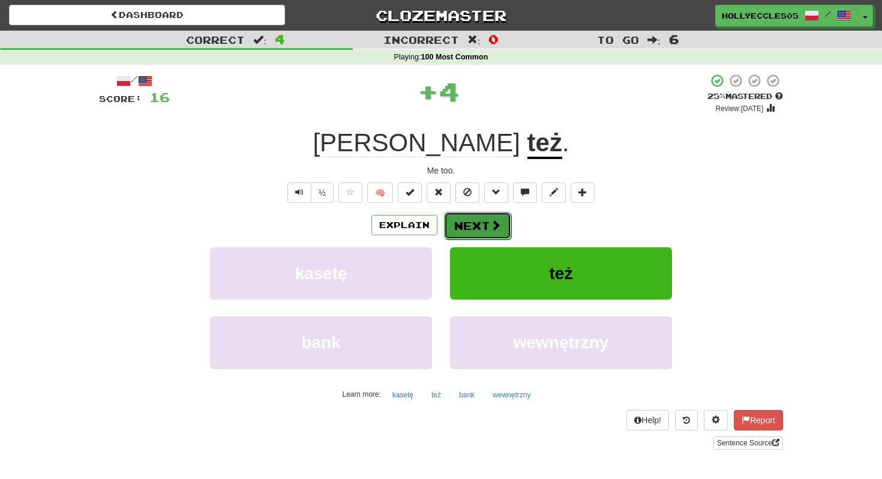
click at [454, 226] on button "Next" at bounding box center [477, 226] width 67 height 28
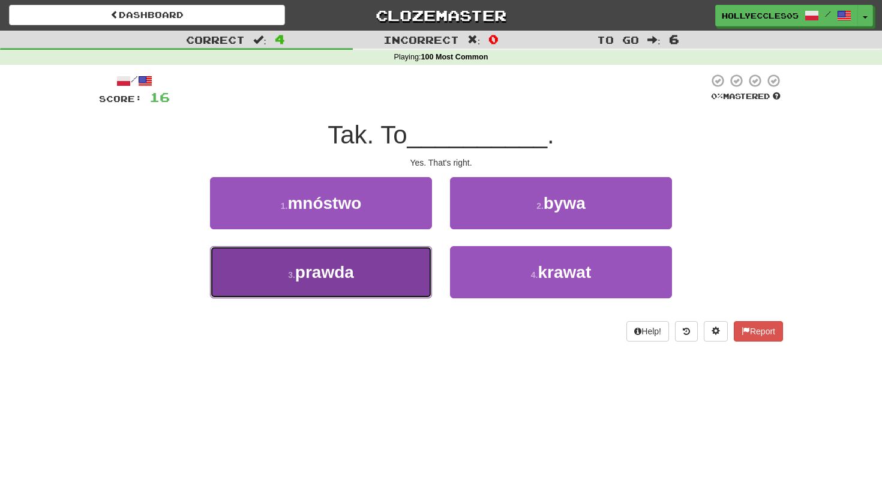
click at [377, 262] on button "3 . prawda" at bounding box center [321, 272] width 222 height 52
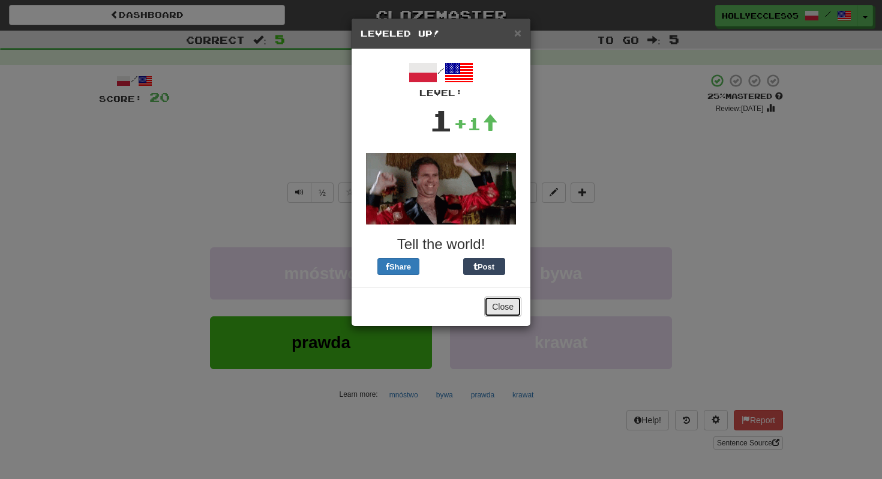
click at [505, 311] on button "Close" at bounding box center [502, 306] width 37 height 20
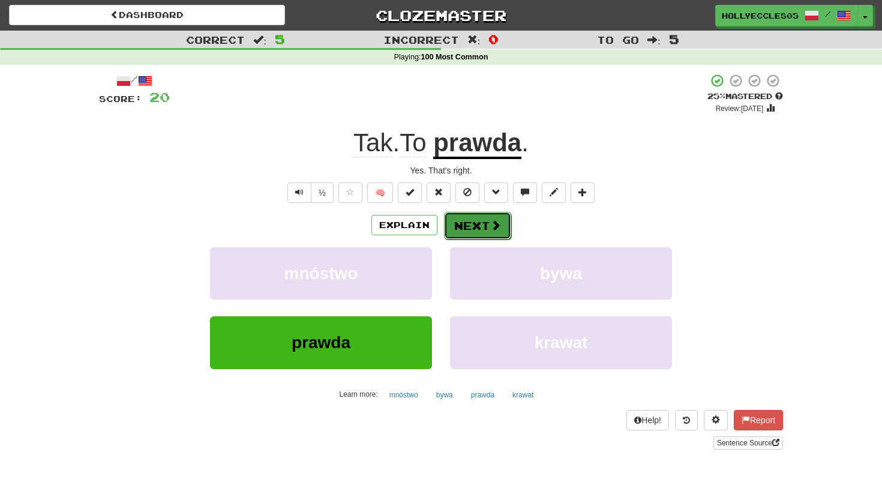
click at [483, 224] on button "Next" at bounding box center [477, 226] width 67 height 28
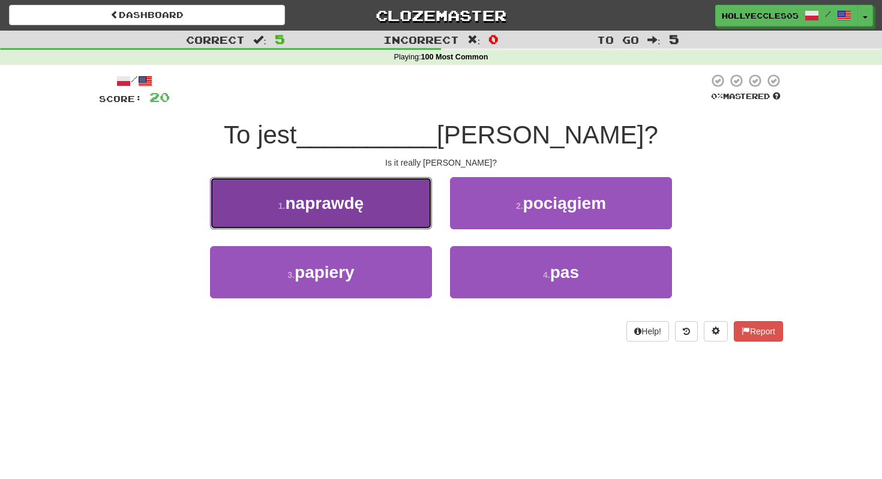
click at [396, 202] on button "1 . naprawdę" at bounding box center [321, 203] width 222 height 52
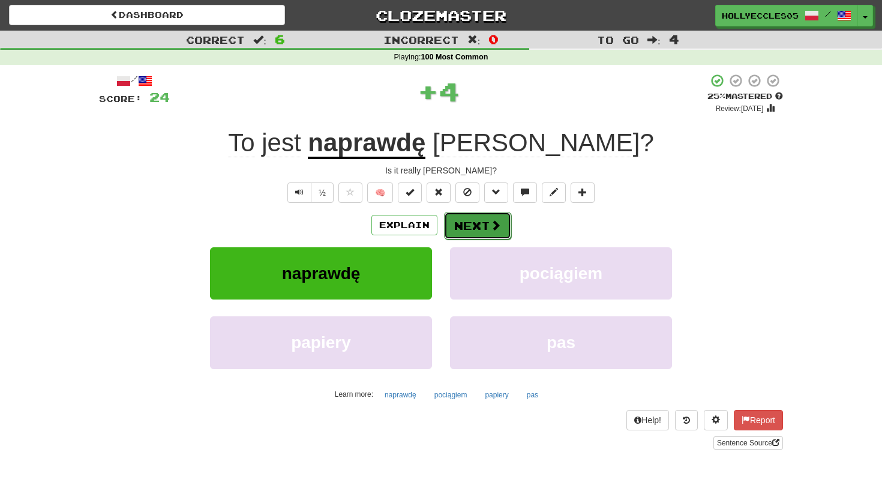
click at [488, 219] on button "Next" at bounding box center [477, 226] width 67 height 28
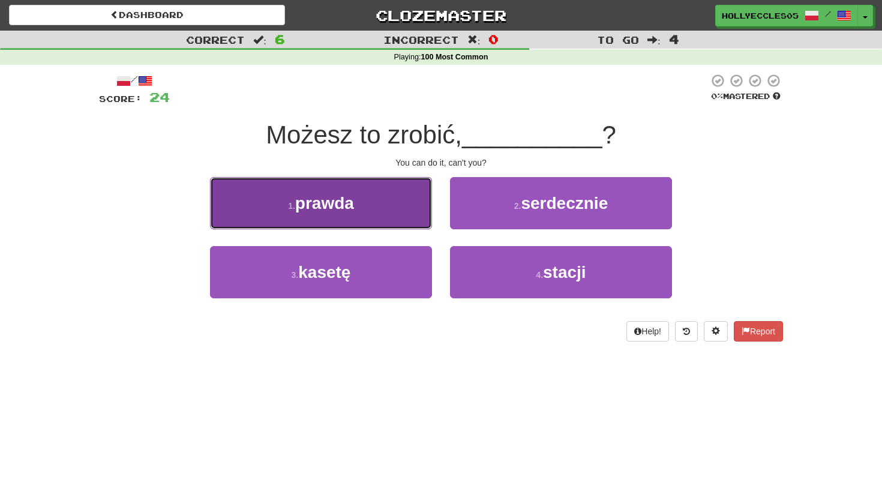
click at [370, 211] on button "1 . prawda" at bounding box center [321, 203] width 222 height 52
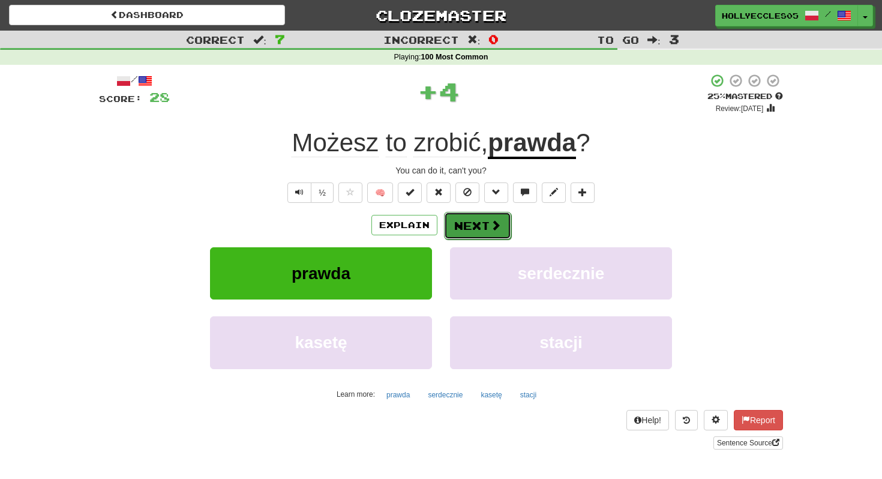
click at [502, 227] on button "Next" at bounding box center [477, 226] width 67 height 28
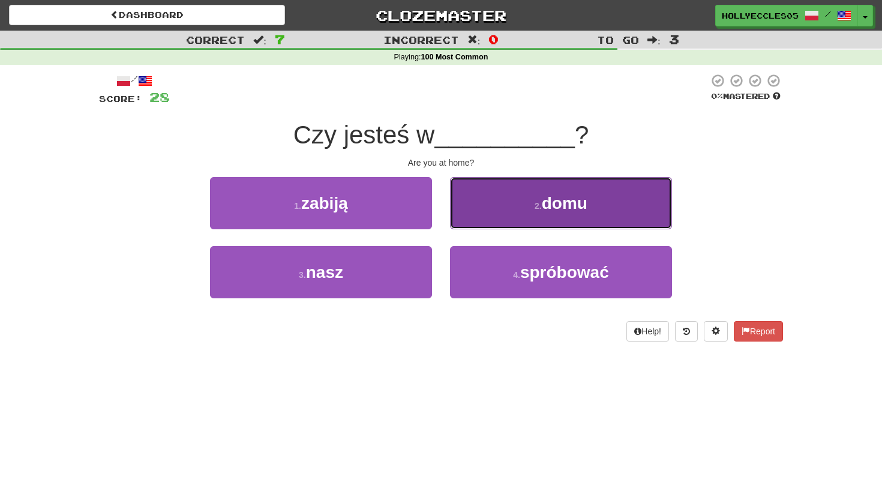
click at [543, 202] on span "domu" at bounding box center [565, 203] width 46 height 19
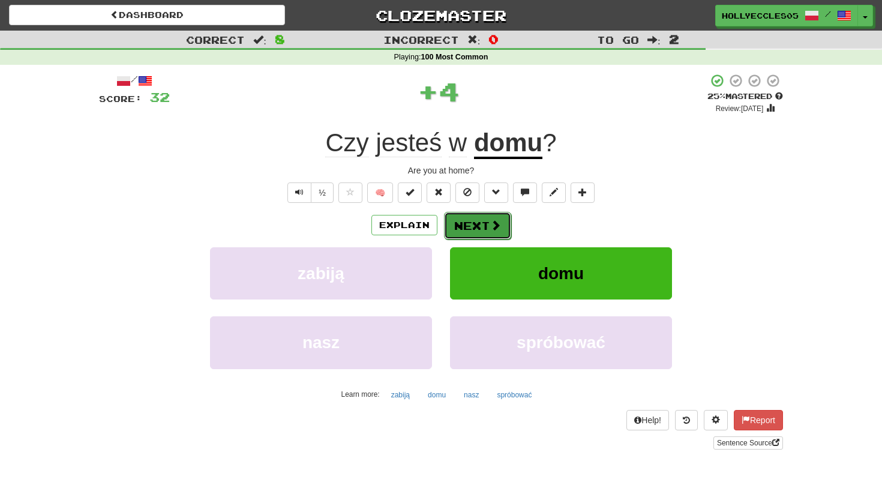
click at [476, 239] on button "Next" at bounding box center [477, 226] width 67 height 28
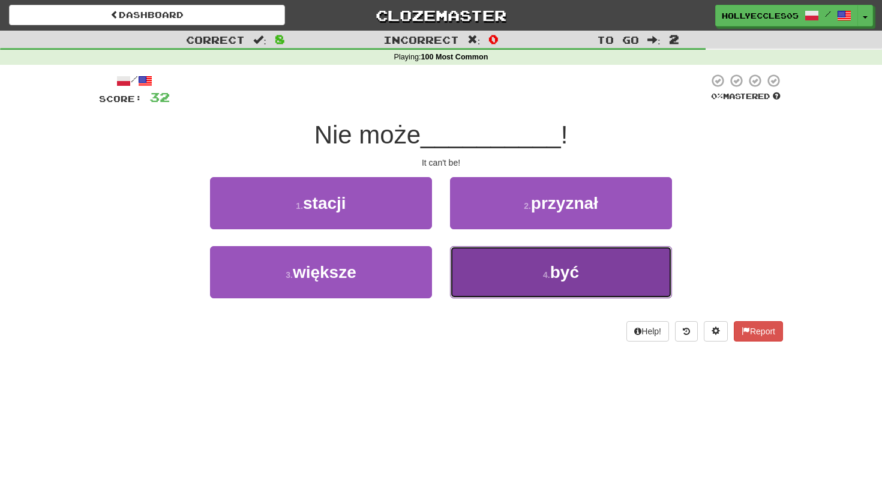
click at [512, 263] on button "4 . być" at bounding box center [561, 272] width 222 height 52
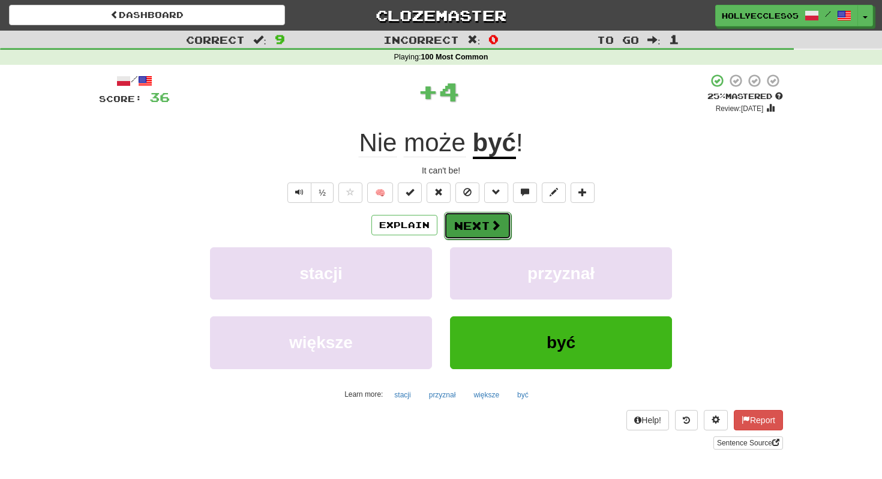
click at [463, 215] on button "Next" at bounding box center [477, 226] width 67 height 28
